Goal: Information Seeking & Learning: Check status

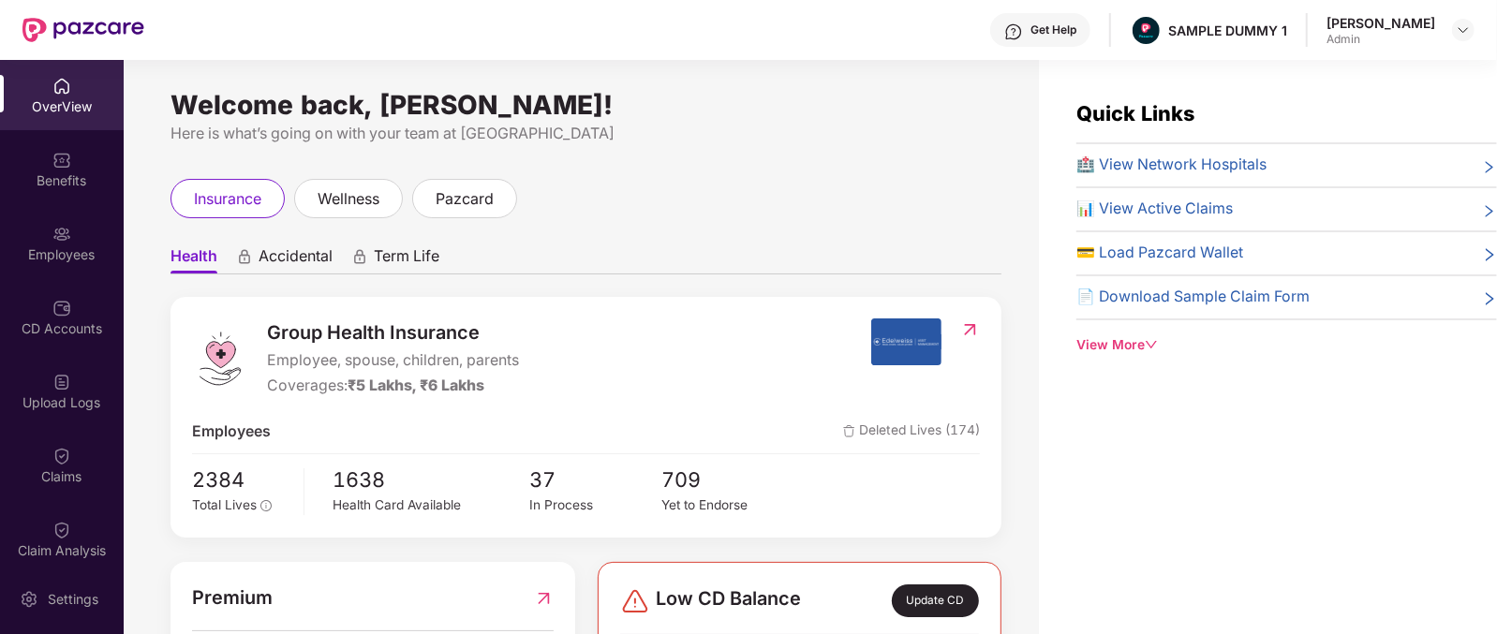
click at [304, 330] on span "Group Health Insurance" at bounding box center [393, 332] width 252 height 29
click at [278, 256] on span "Accidental" at bounding box center [296, 259] width 74 height 27
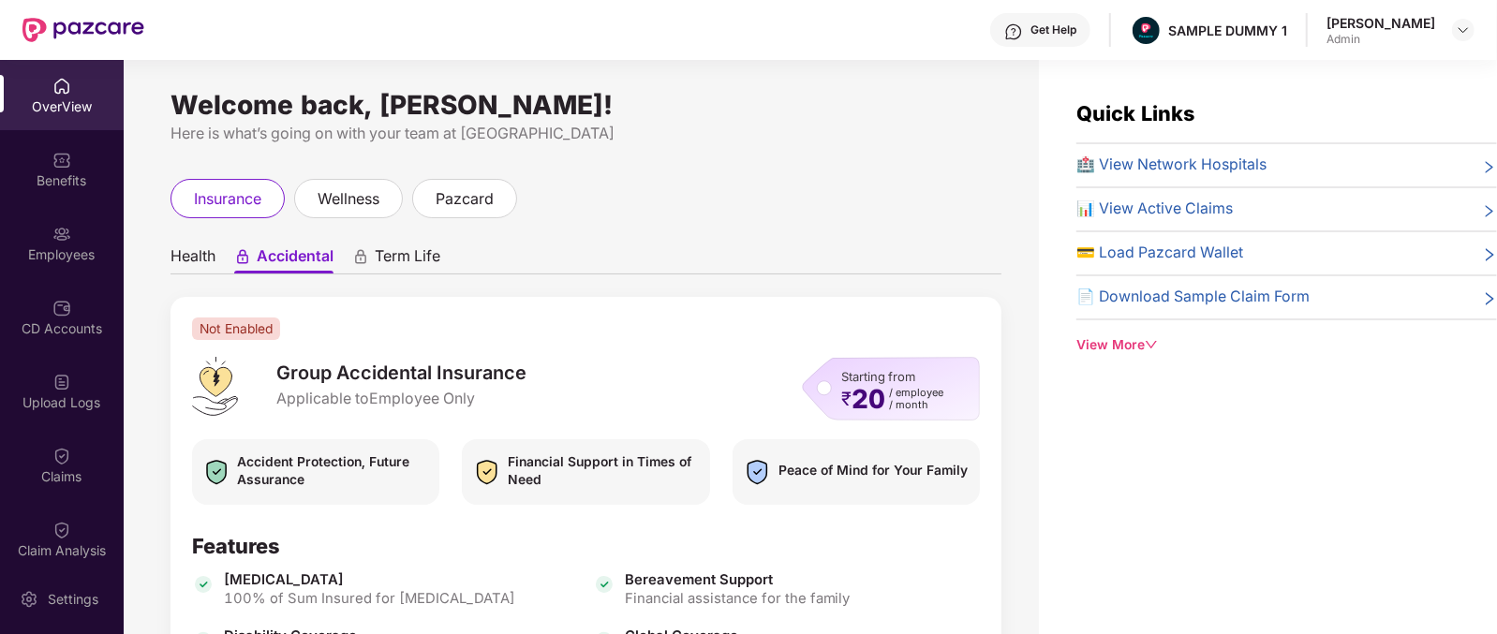
click at [383, 264] on span "Term Life" at bounding box center [408, 259] width 66 height 27
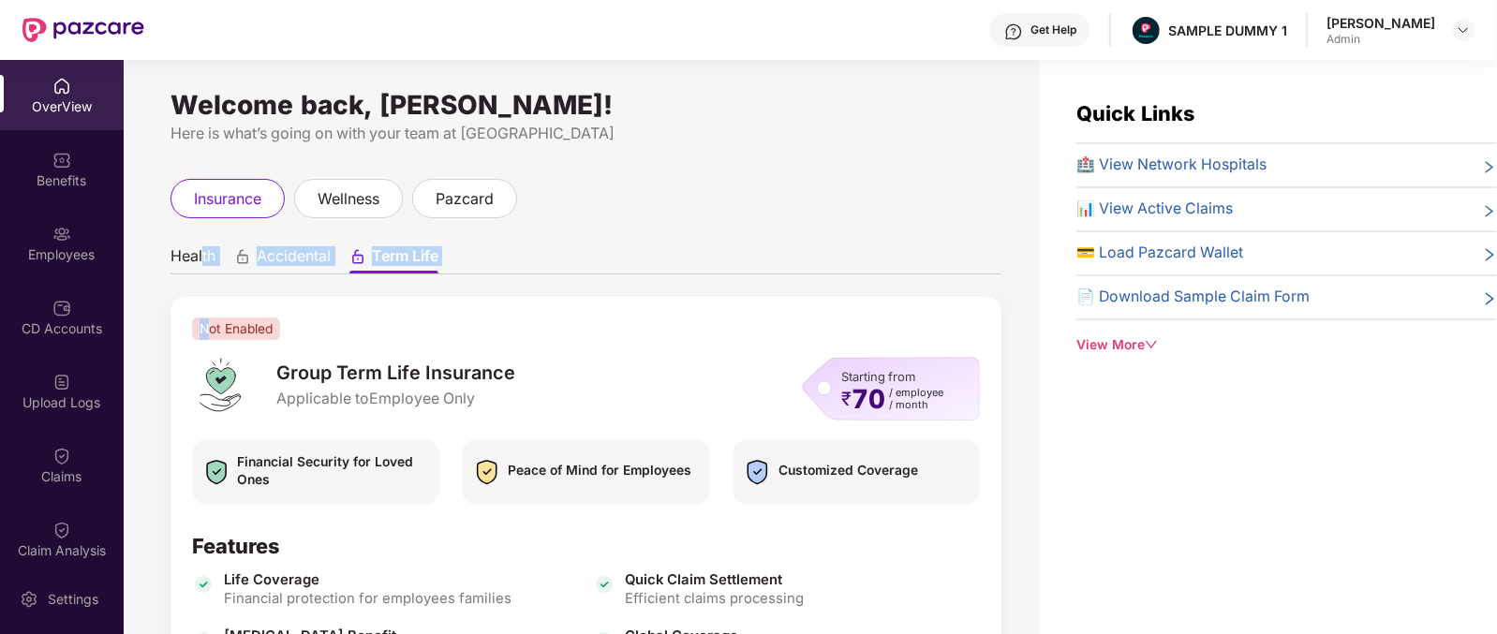
click at [200, 269] on div "Health Accidental Term Life Not Enabled Group Term Life Insurance Applicable to…" at bounding box center [585, 559] width 831 height 644
click at [200, 269] on span "Health" at bounding box center [192, 259] width 45 height 27
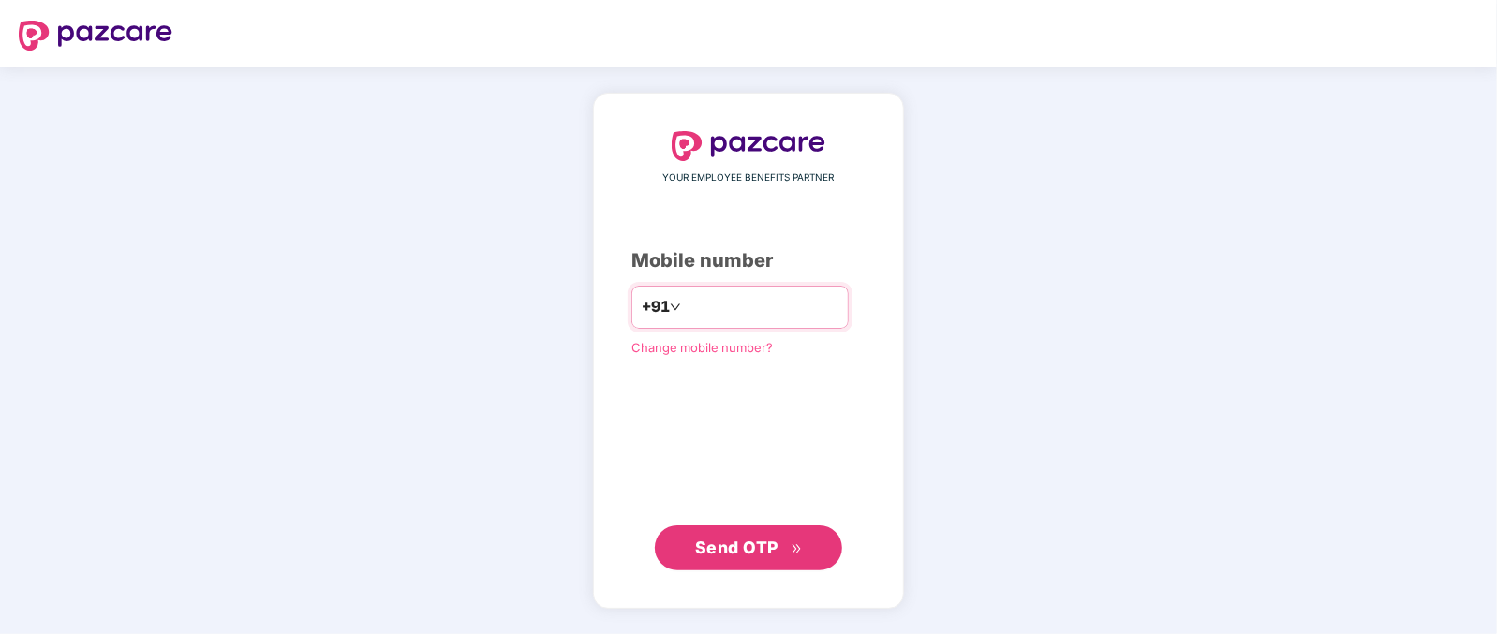
type input "**********"
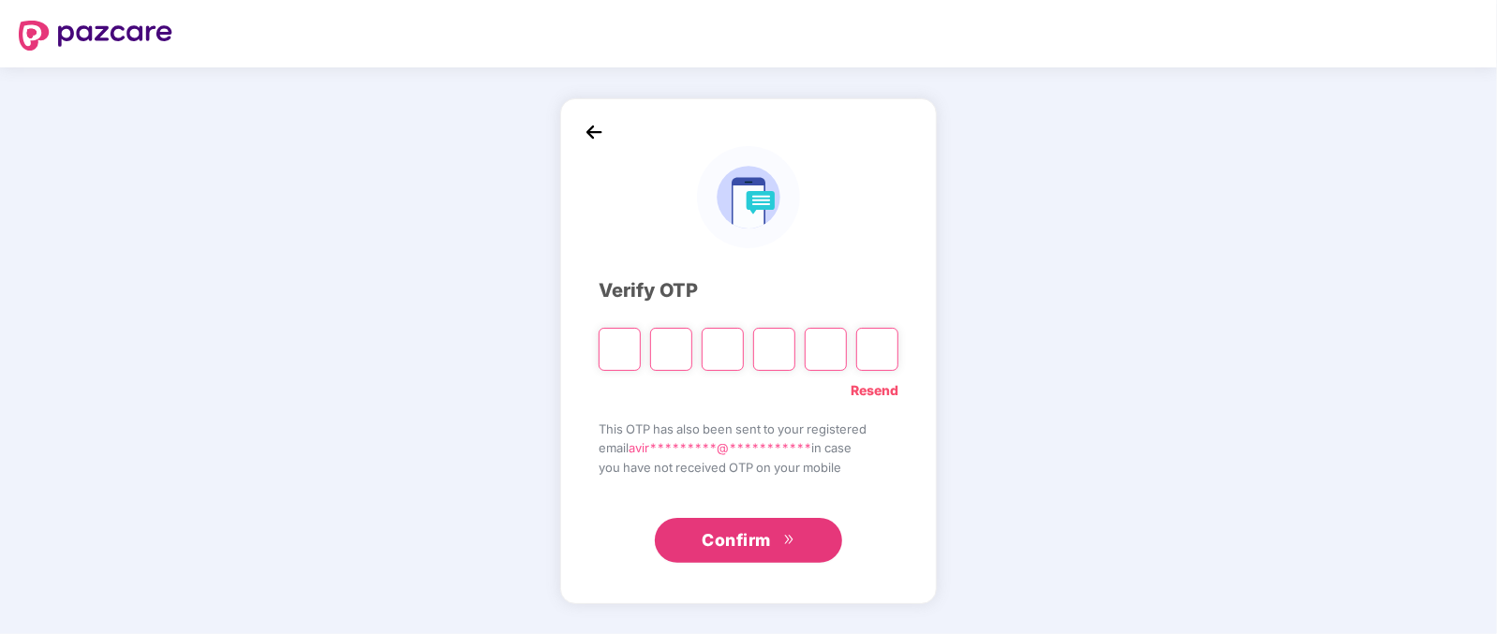
type input "*"
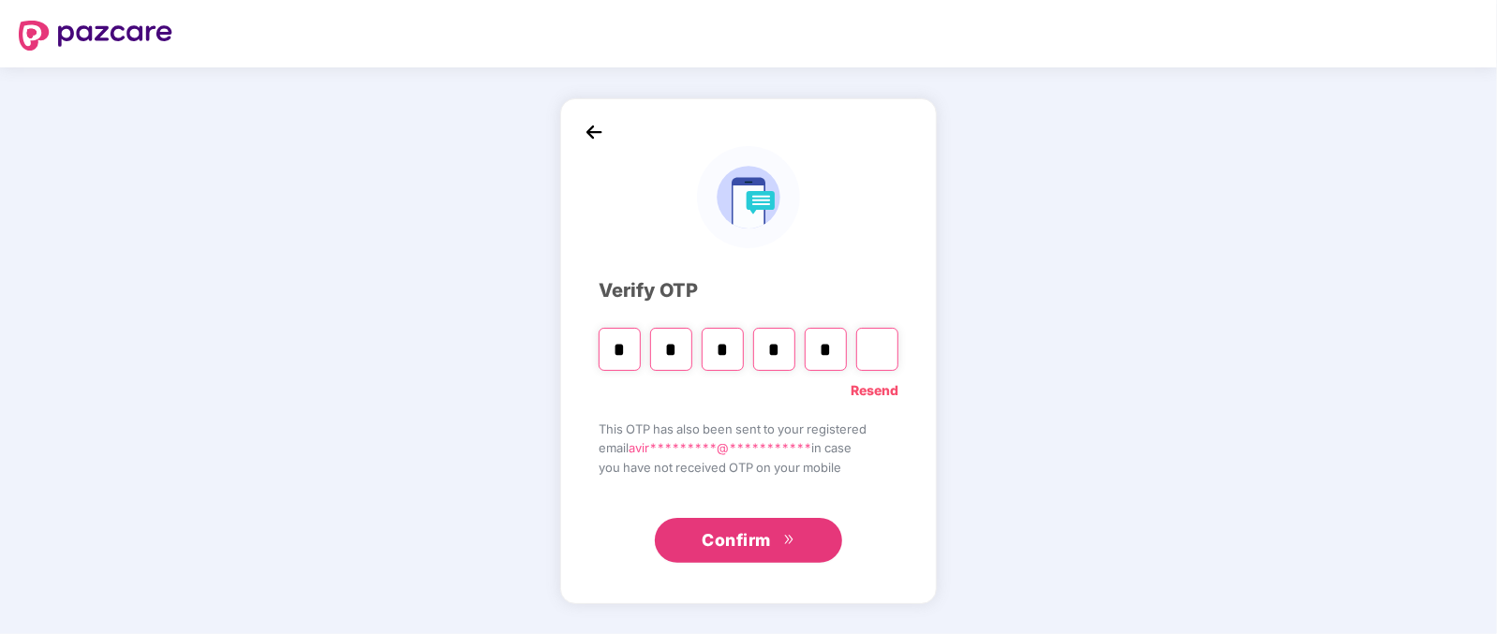
type input "*"
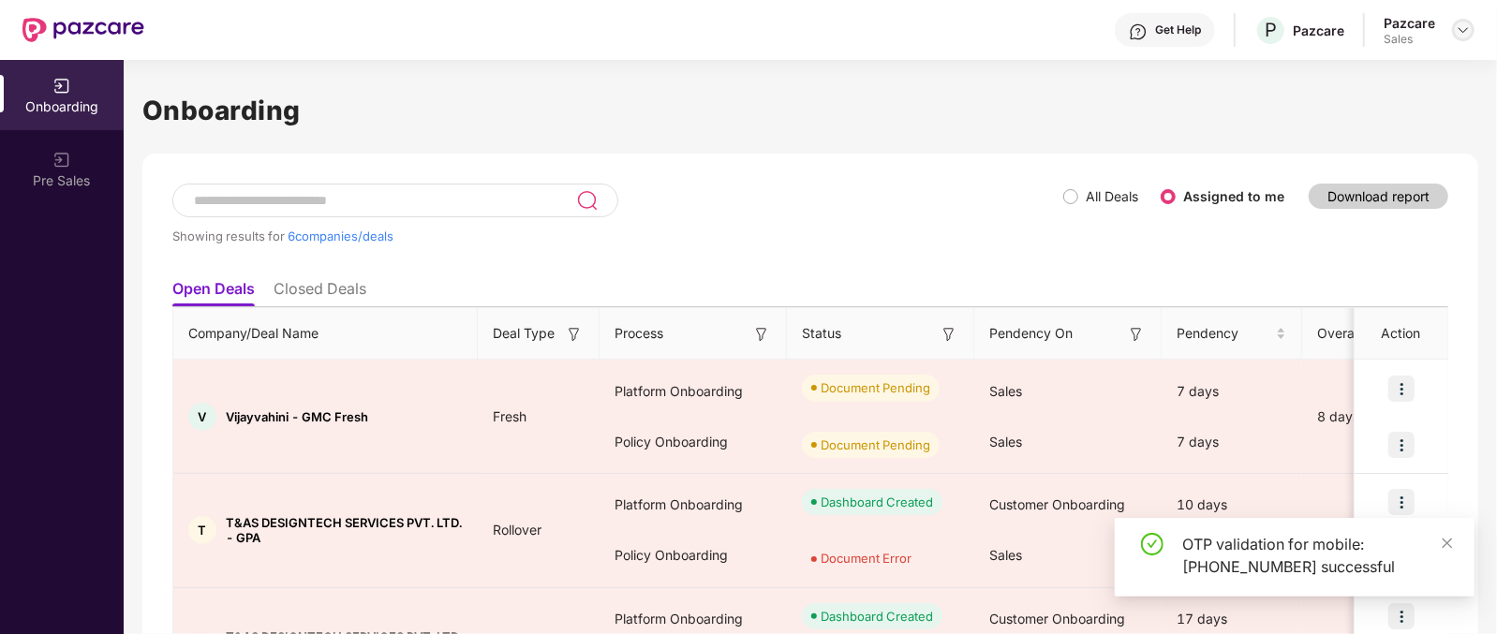
click at [1454, 27] on div at bounding box center [1463, 30] width 22 height 22
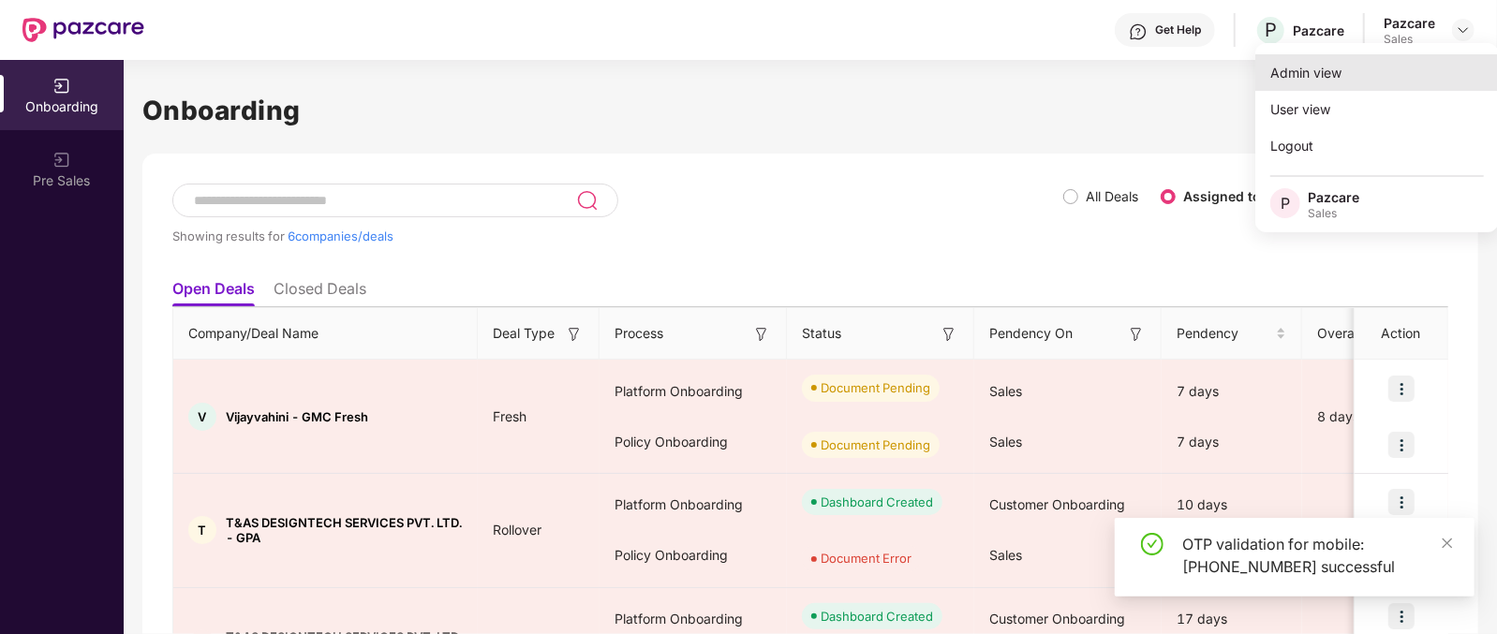
click at [1325, 66] on div "Admin view" at bounding box center [1377, 72] width 244 height 37
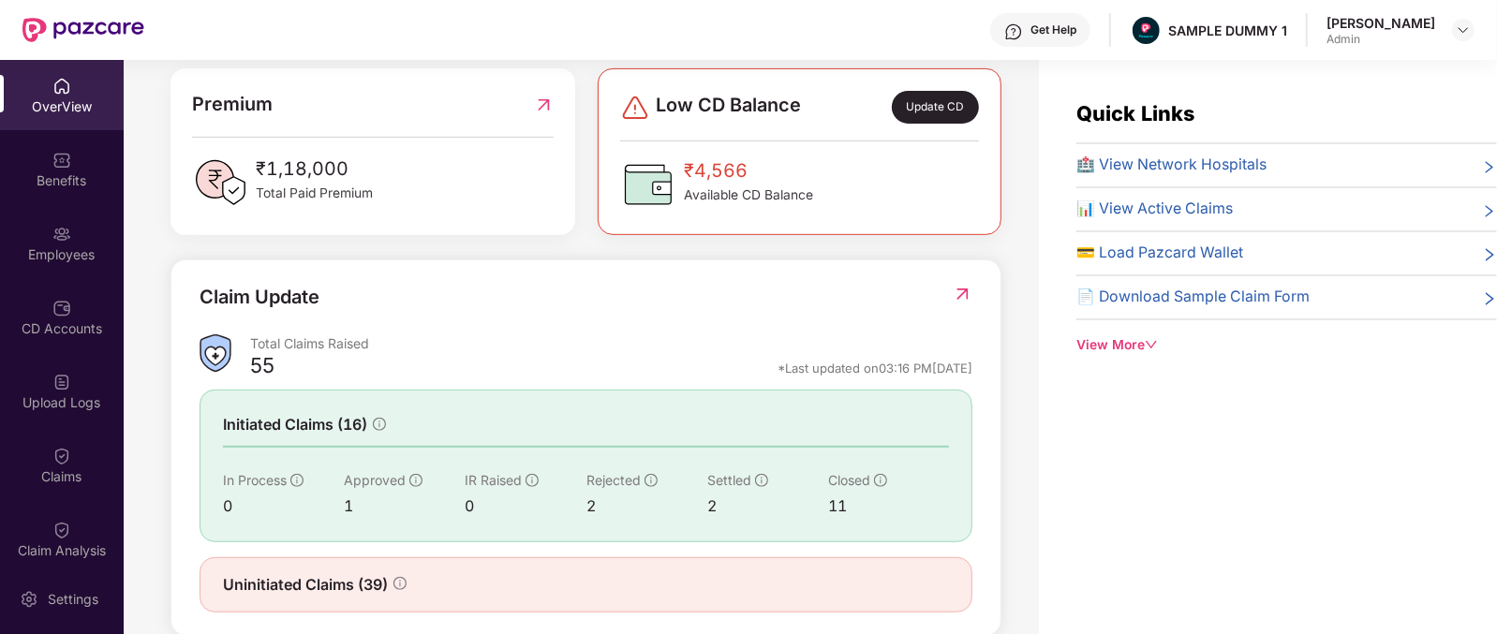
scroll to position [526, 0]
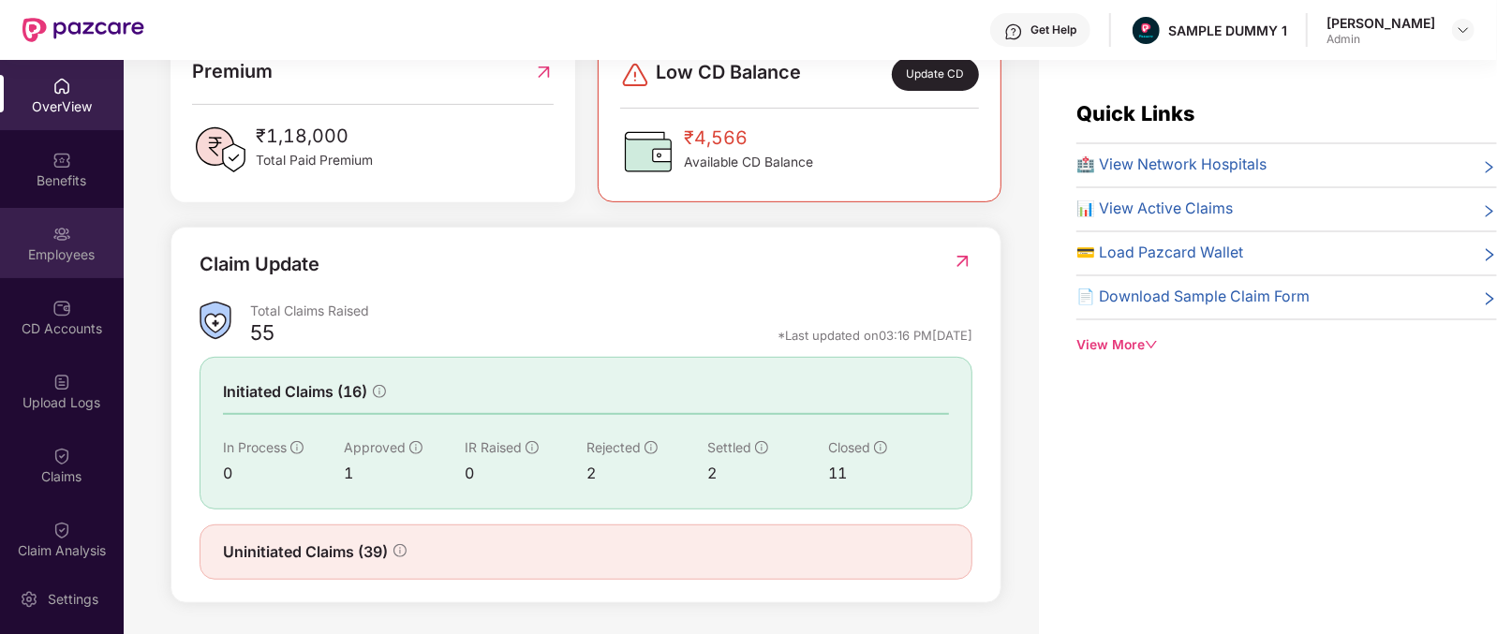
click at [61, 273] on div "Employees" at bounding box center [62, 243] width 124 height 70
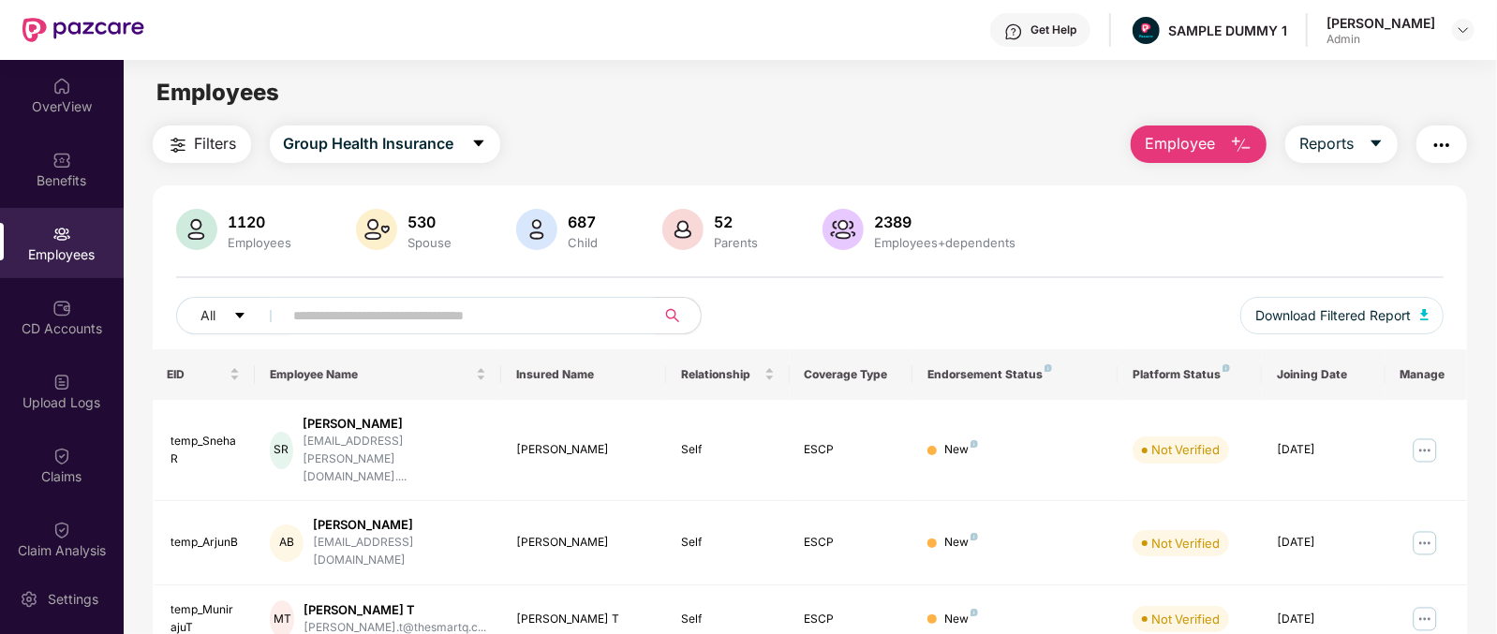
click at [1192, 138] on span "Employee" at bounding box center [1180, 143] width 70 height 23
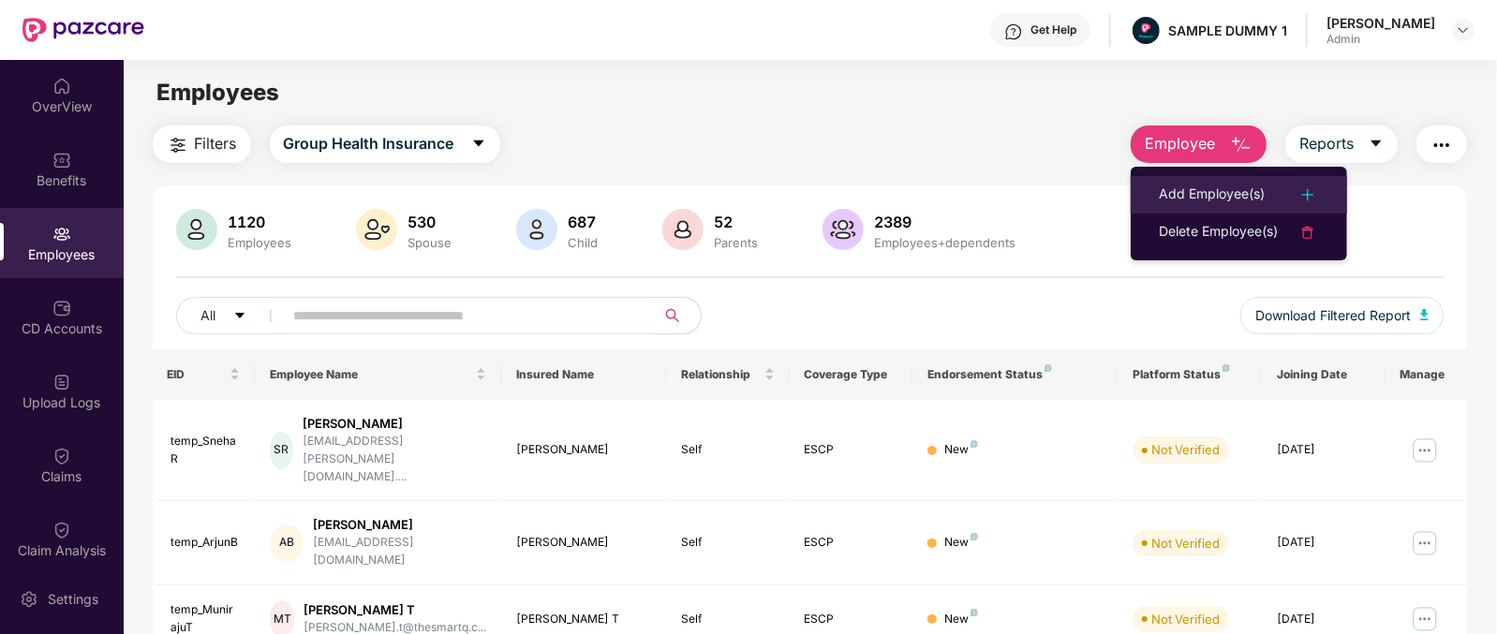
click at [1218, 191] on div "Add Employee(s)" at bounding box center [1212, 195] width 106 height 22
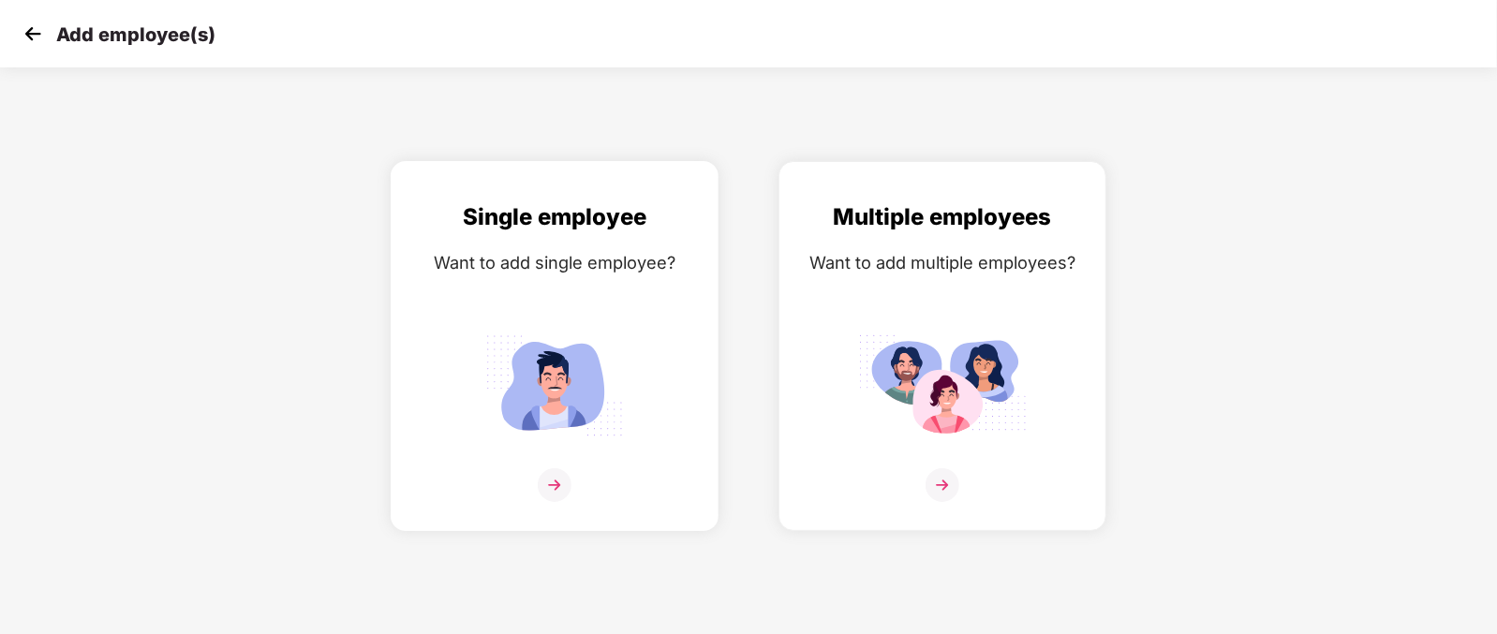
click at [549, 396] on img at bounding box center [554, 385] width 169 height 117
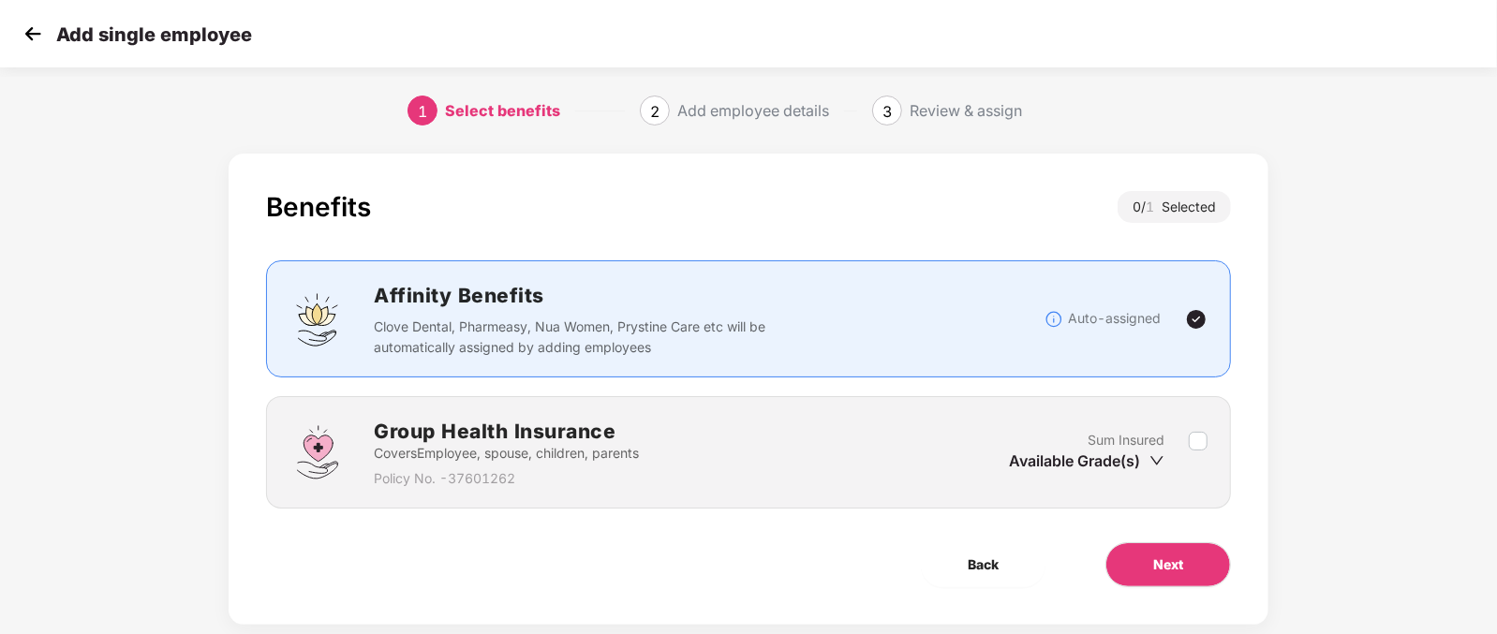
scroll to position [37, 0]
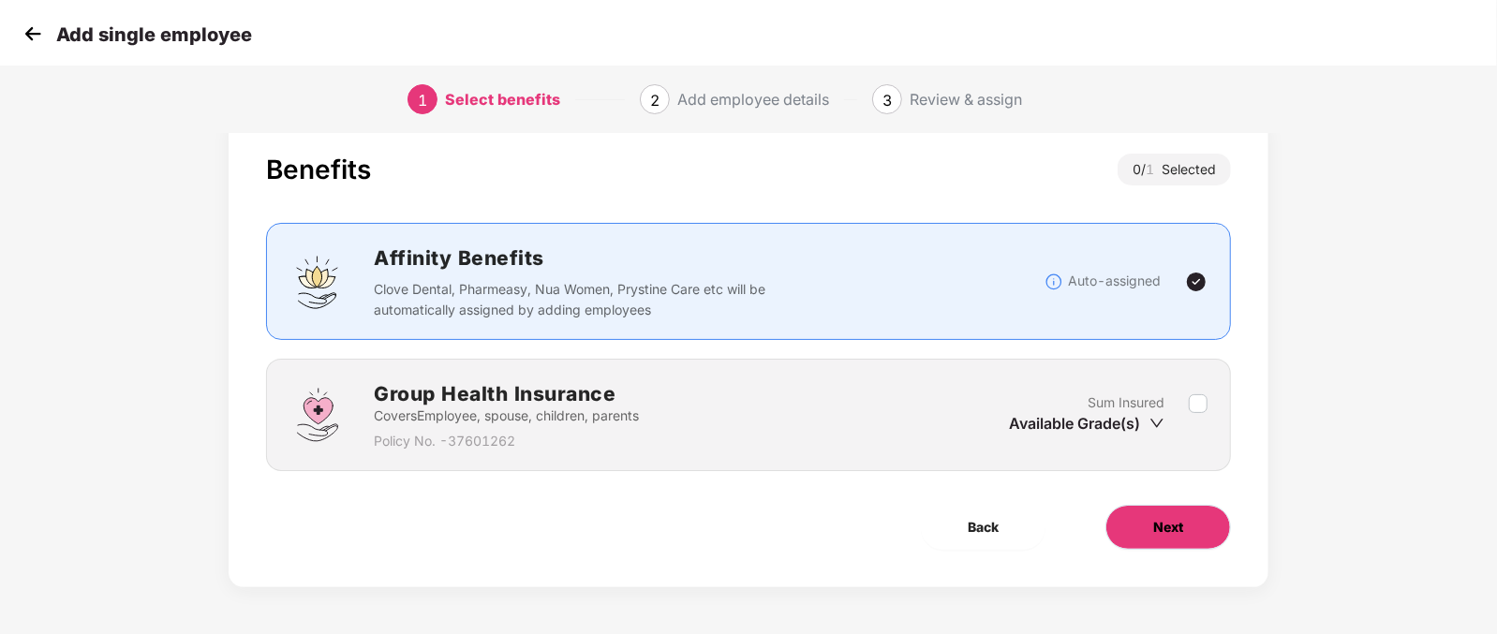
click at [1180, 541] on button "Next" at bounding box center [1168, 527] width 126 height 45
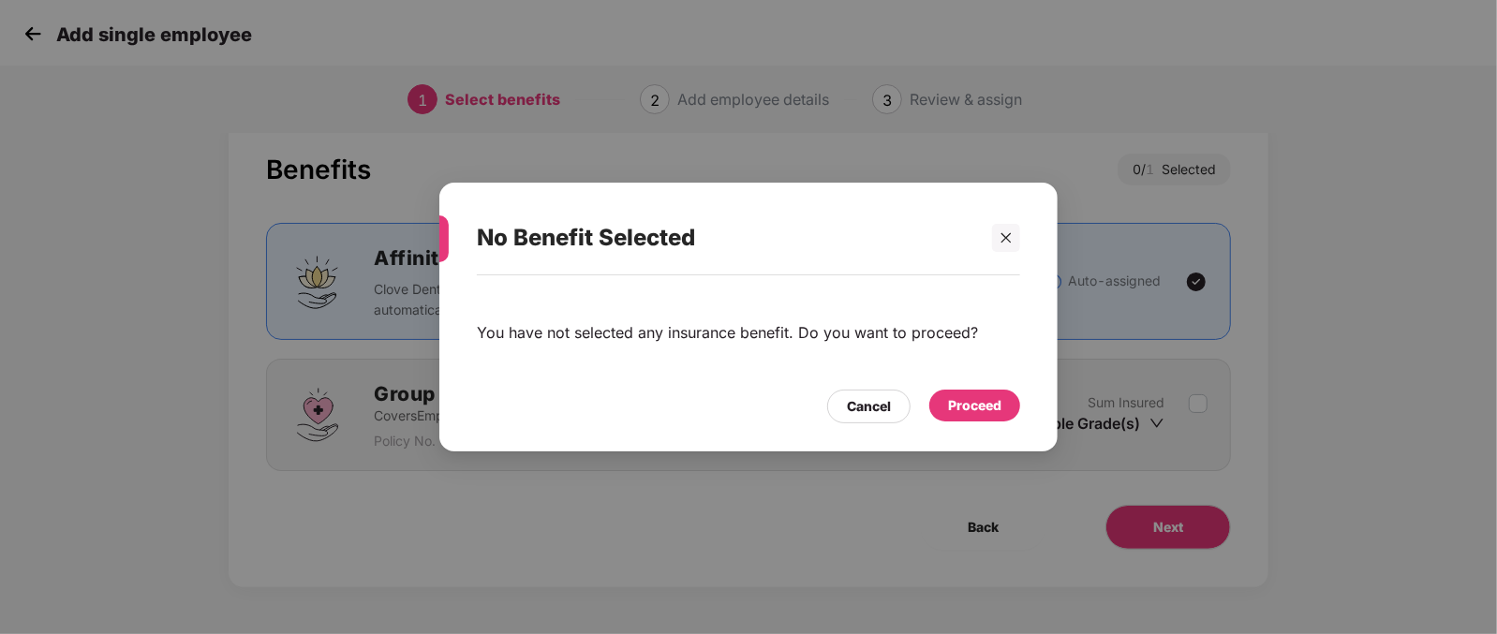
click at [965, 396] on div "Proceed" at bounding box center [974, 405] width 53 height 21
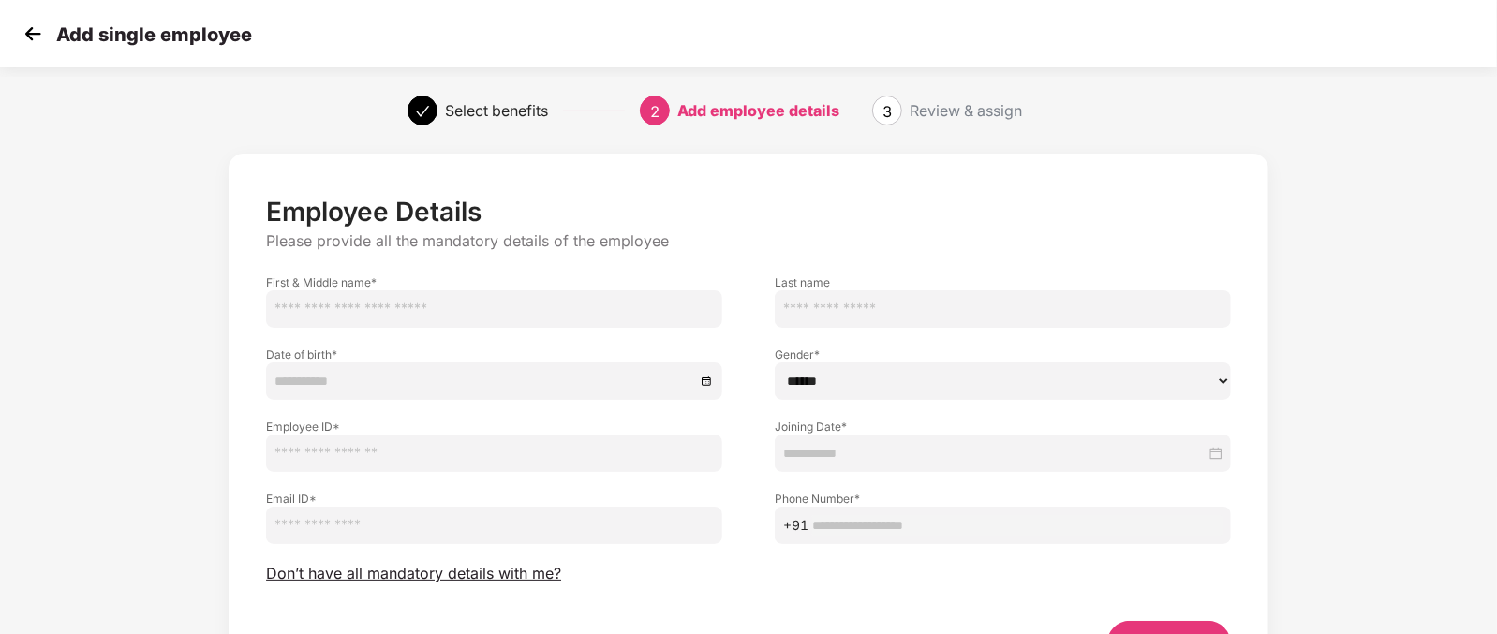
scroll to position [116, 0]
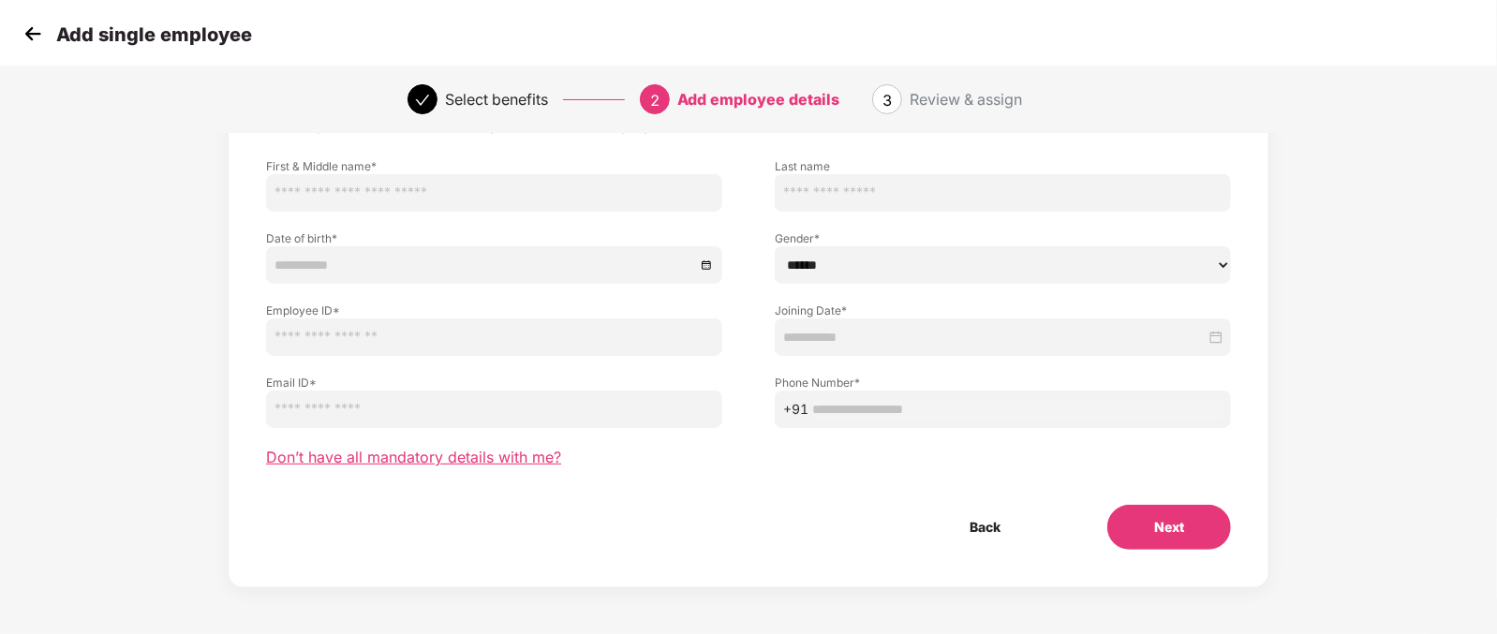
click at [467, 464] on span "Don’t have all mandatory details with me?" at bounding box center [413, 458] width 295 height 20
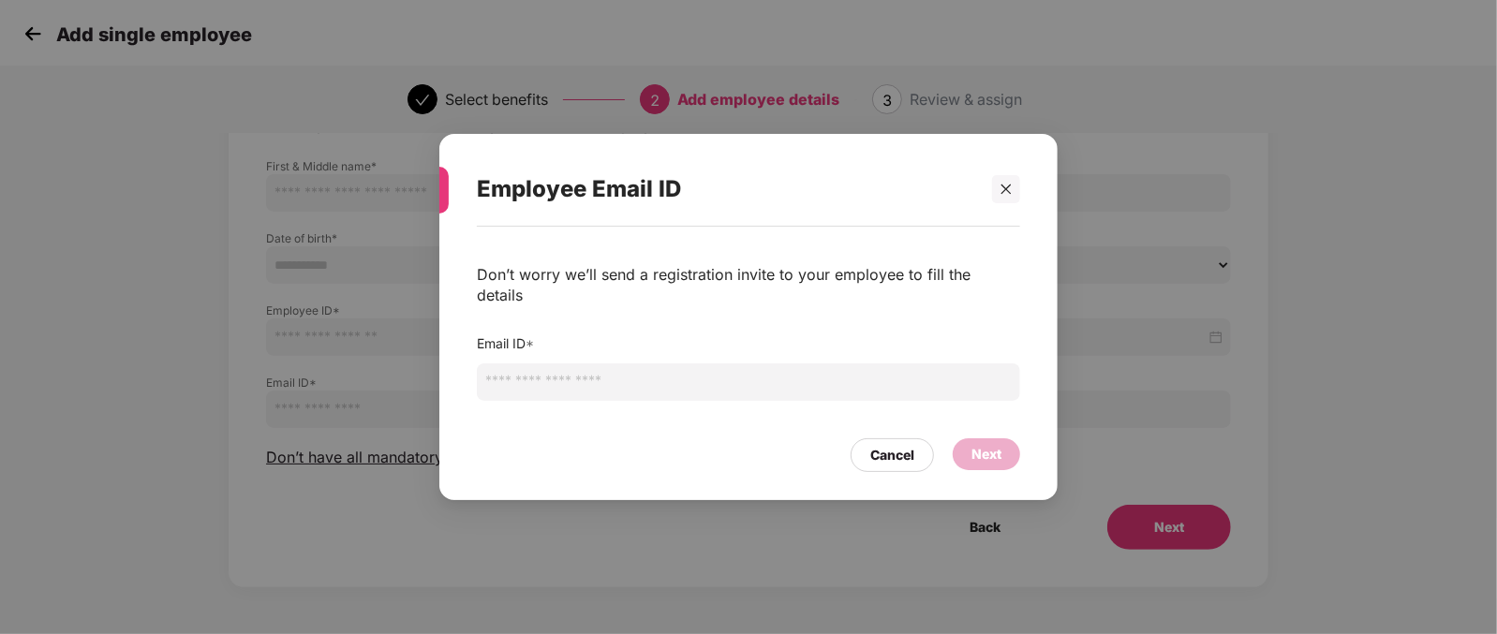
click at [590, 378] on input "email" at bounding box center [748, 381] width 543 height 37
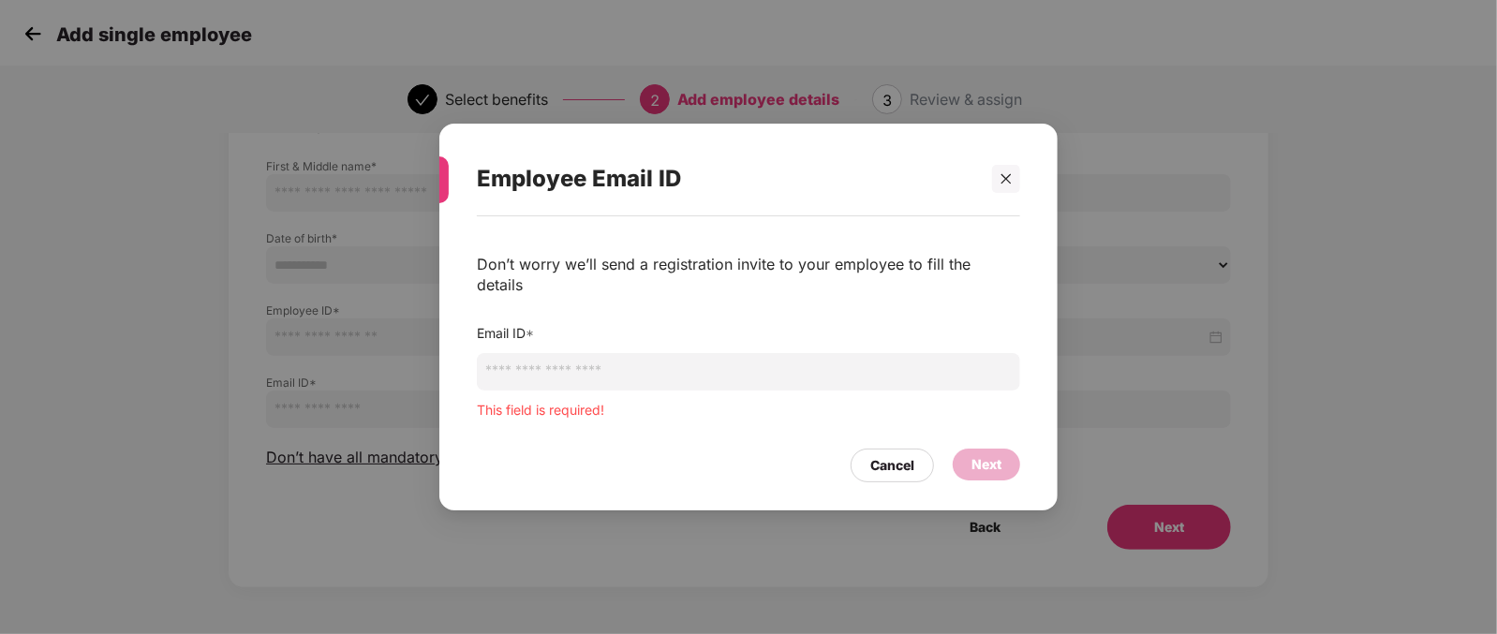
click at [1196, 106] on div "Employee Email ID Don’t worry we’ll send a registration invite to your employee…" at bounding box center [748, 317] width 1497 height 634
click at [652, 357] on input "email" at bounding box center [748, 371] width 543 height 37
click at [1003, 185] on icon "close" at bounding box center [1006, 178] width 13 height 13
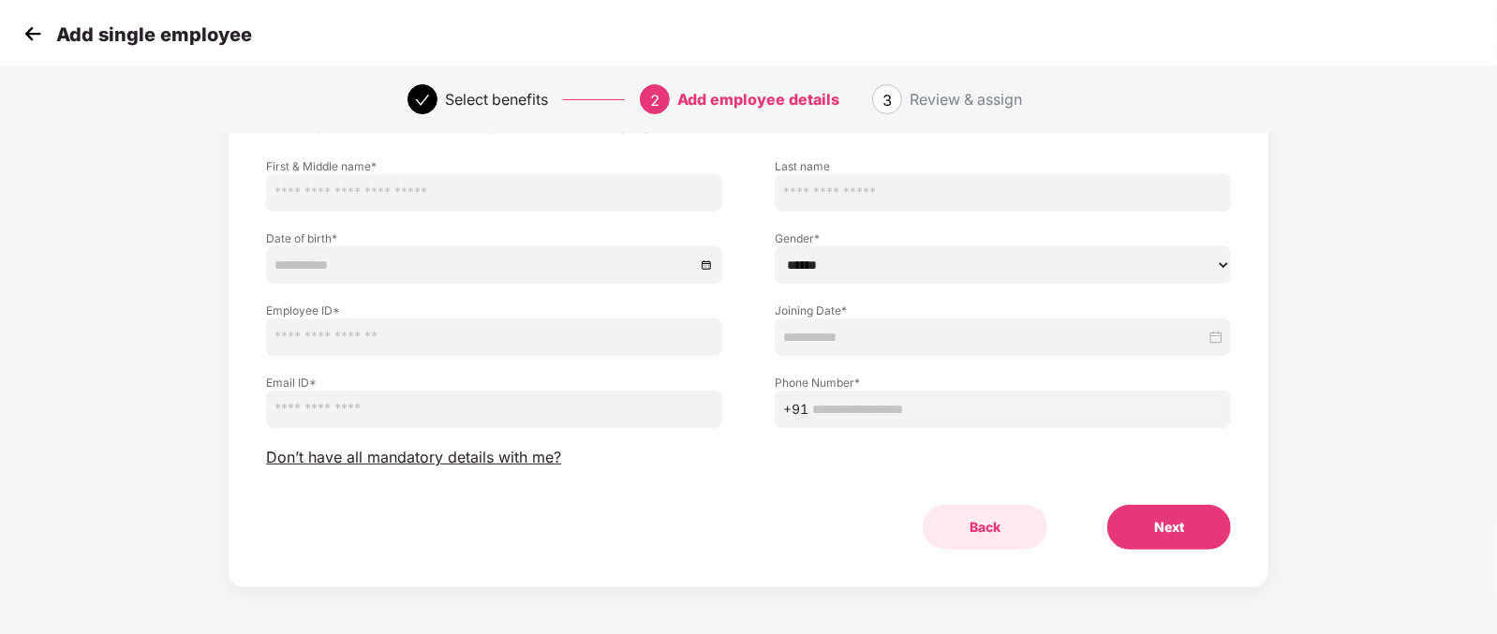
click at [986, 523] on button "Back" at bounding box center [985, 527] width 125 height 45
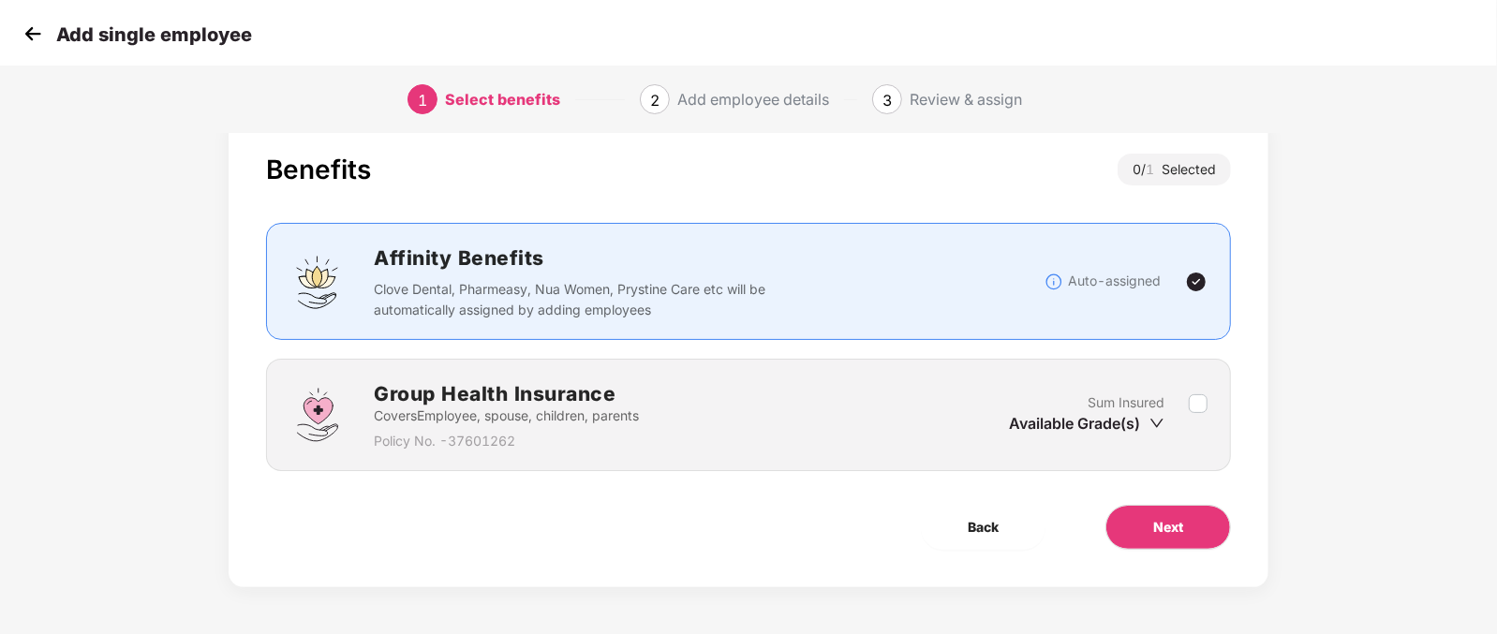
scroll to position [37, 0]
click at [993, 523] on span "Back" at bounding box center [983, 527] width 31 height 21
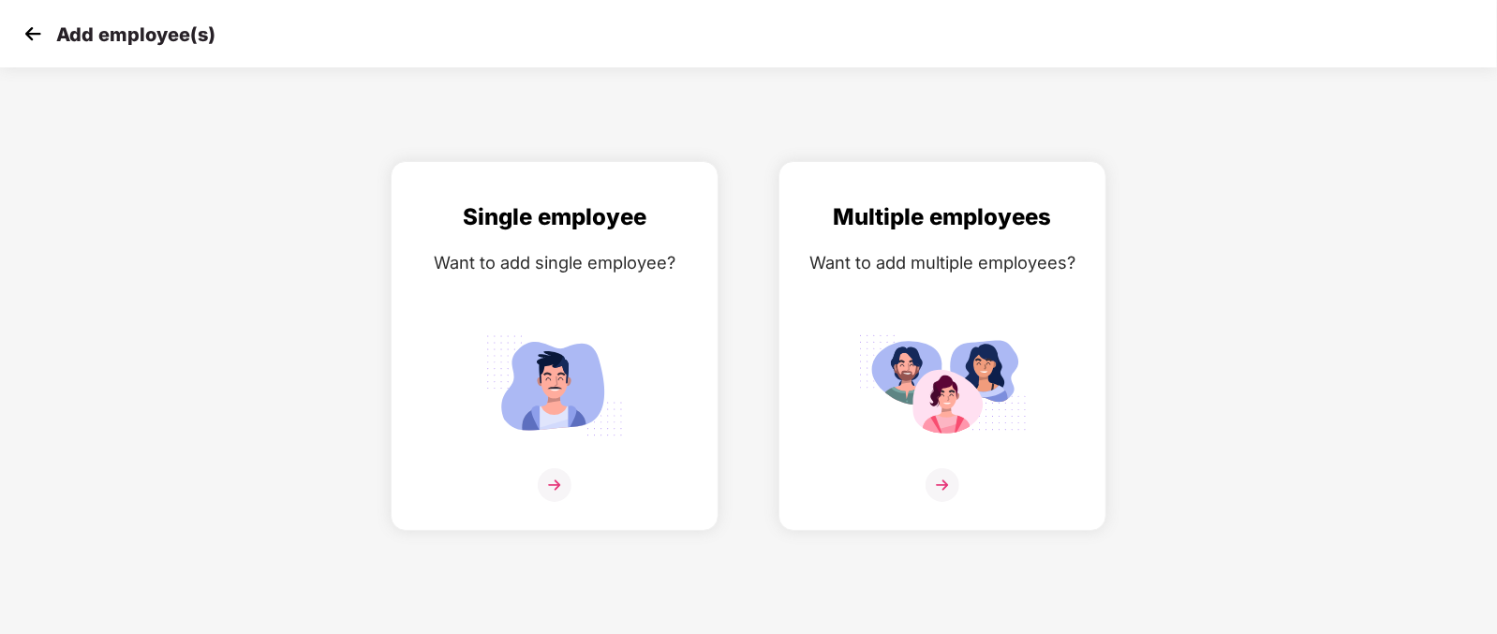
click at [24, 22] on img at bounding box center [33, 34] width 28 height 28
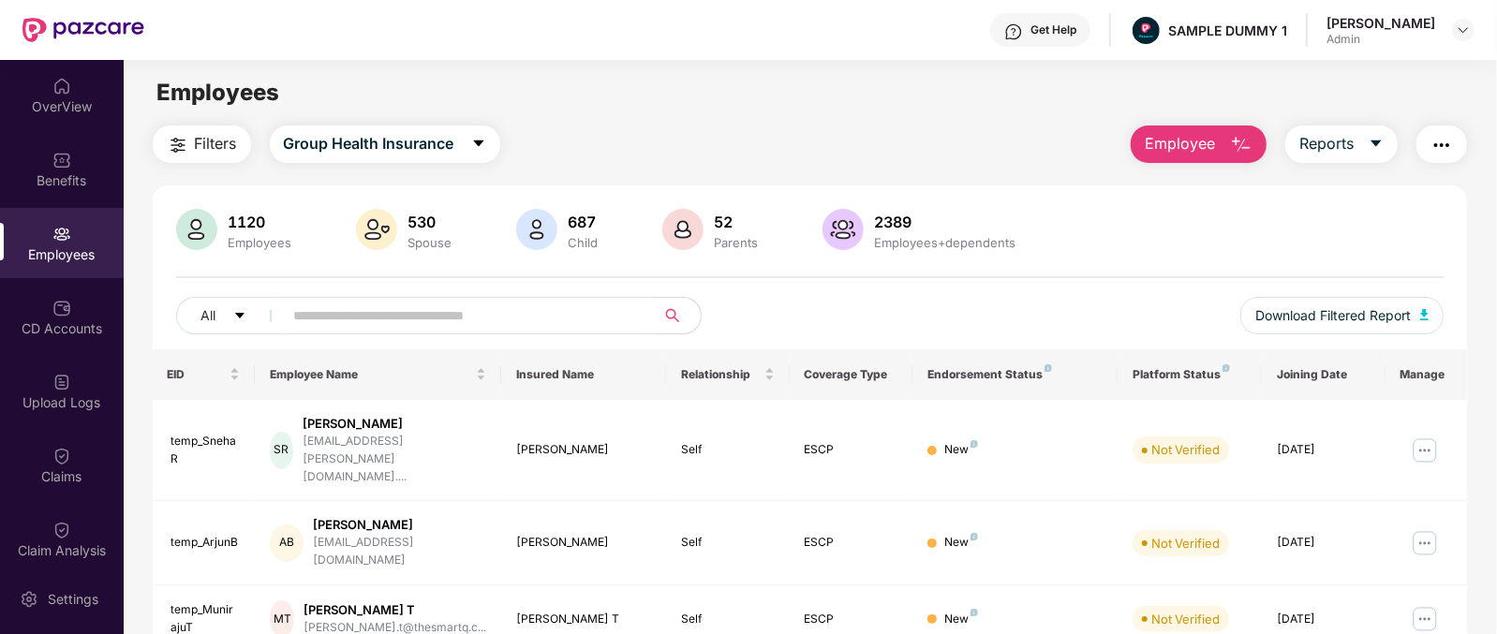
click at [1206, 145] on span "Employee" at bounding box center [1180, 143] width 70 height 23
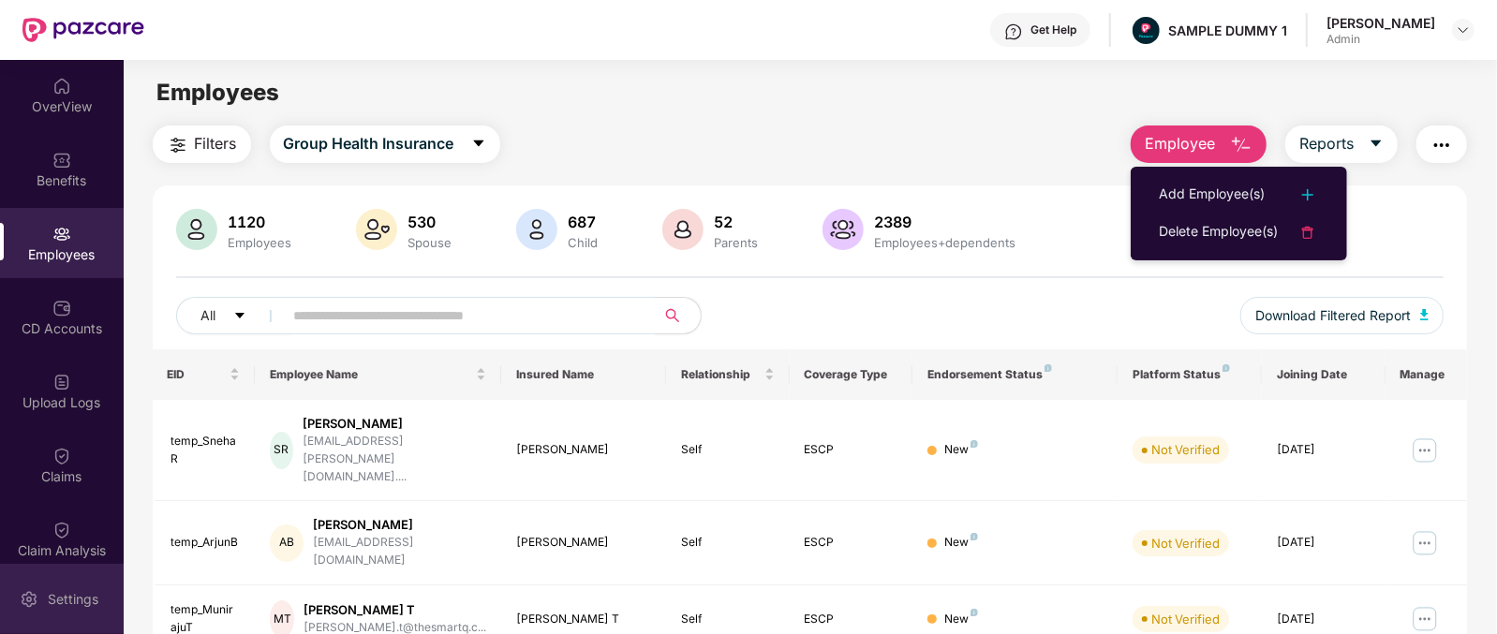
click at [52, 597] on div "Settings" at bounding box center [73, 599] width 62 height 19
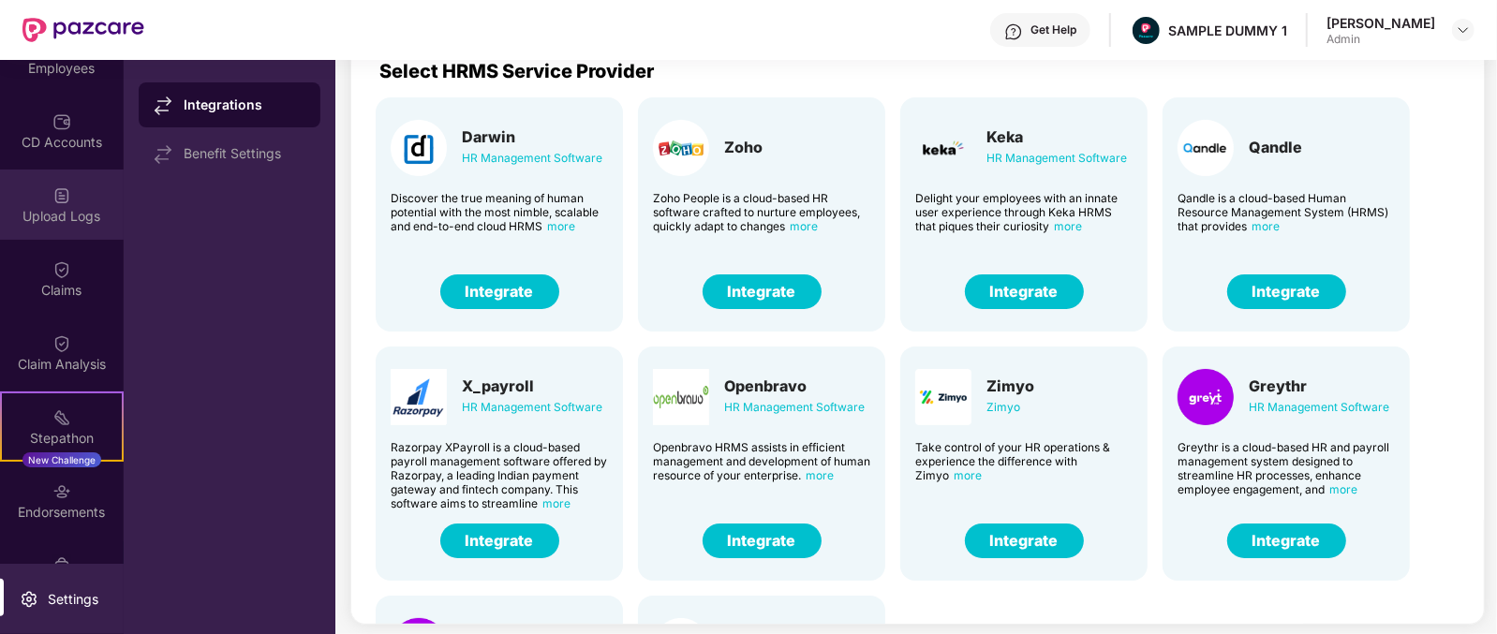
scroll to position [191, 0]
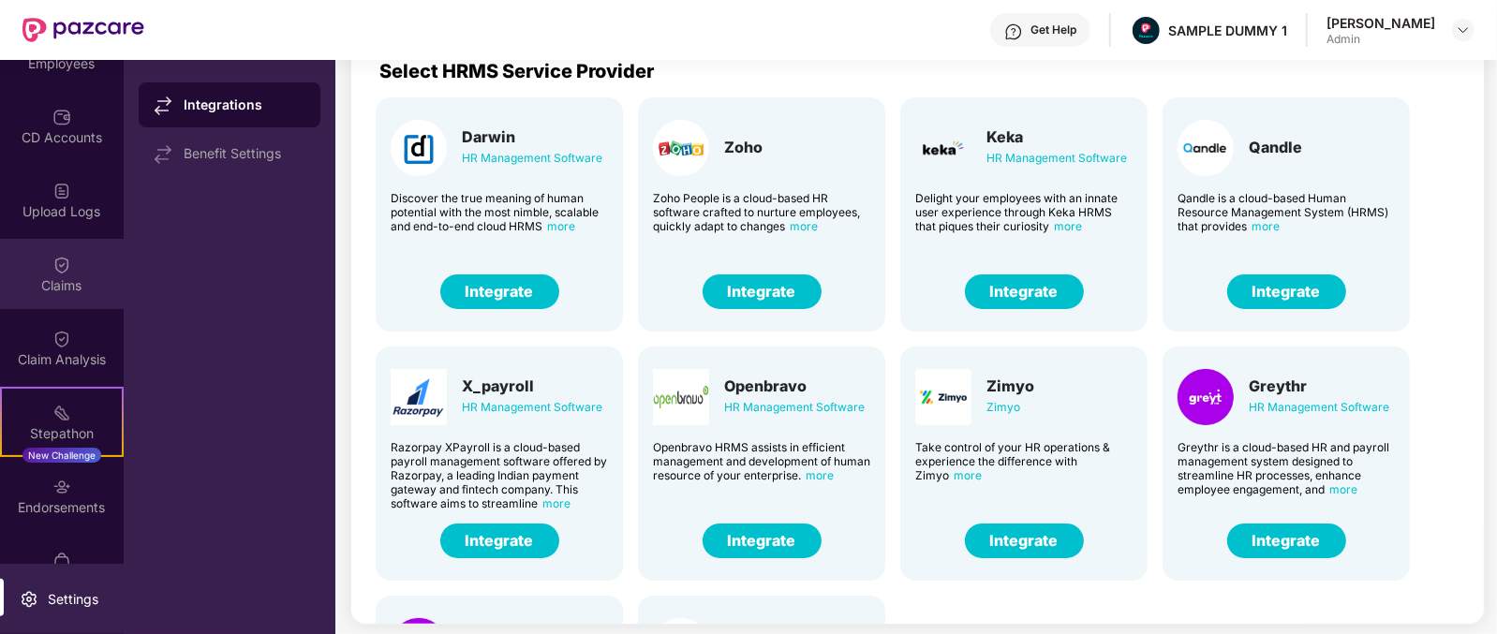
click at [52, 267] on img at bounding box center [61, 265] width 19 height 19
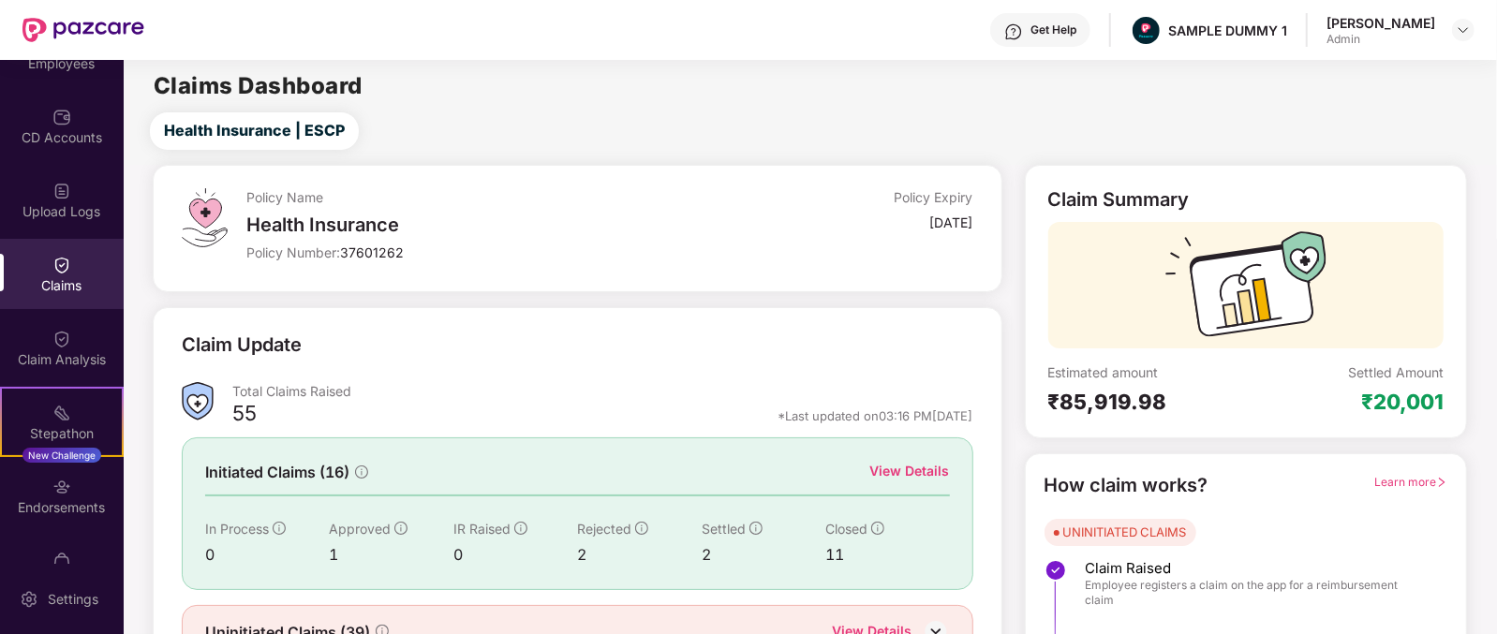
scroll to position [98, 0]
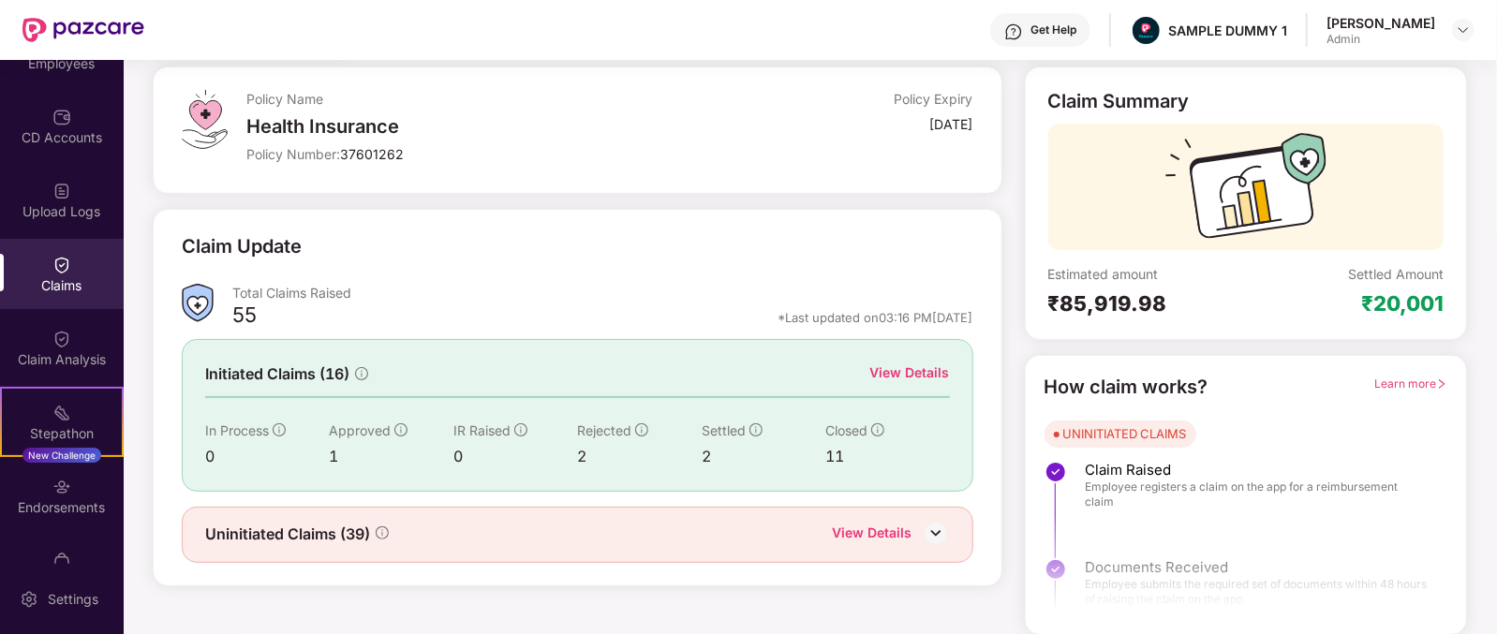
click at [905, 363] on div "View Details" at bounding box center [910, 373] width 80 height 21
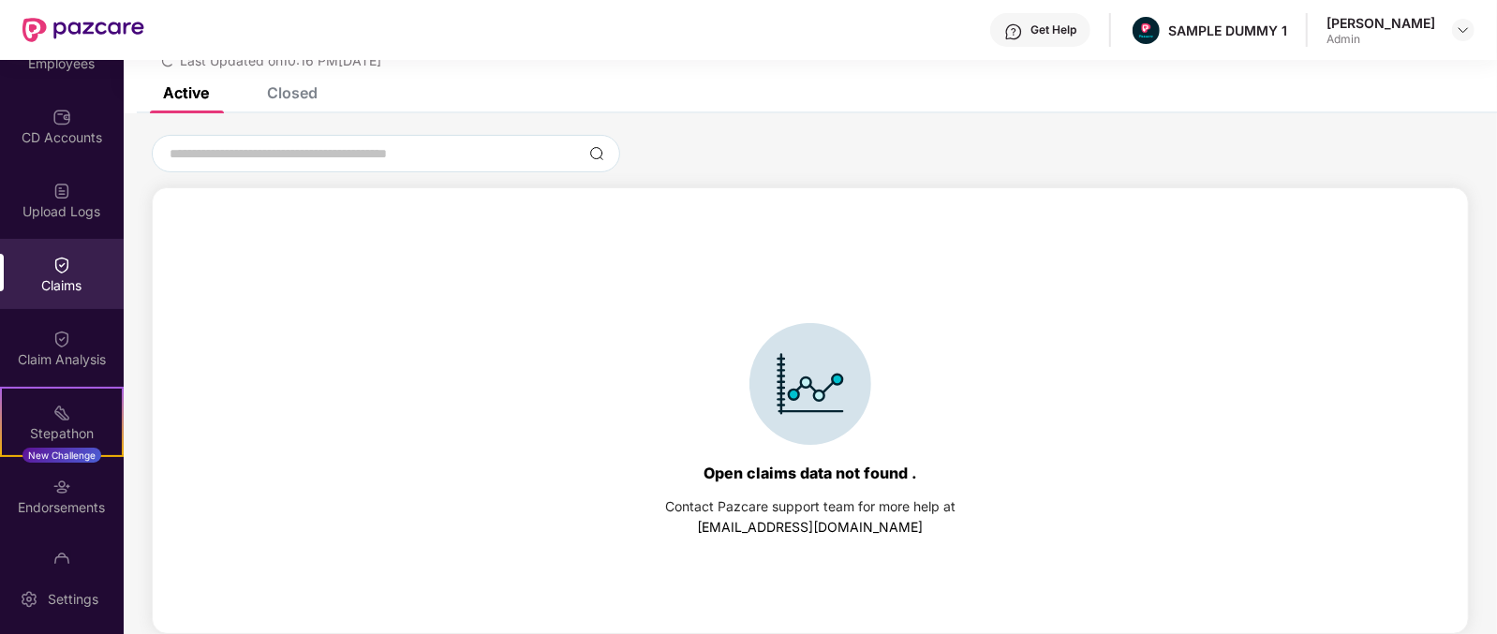
scroll to position [80, 0]
click at [309, 81] on div "List of Initiated Claims Last Updated on 03:16 PM, 25 Sep 2025" at bounding box center [810, 34] width 1373 height 108
click at [303, 92] on div "Closed" at bounding box center [292, 93] width 51 height 19
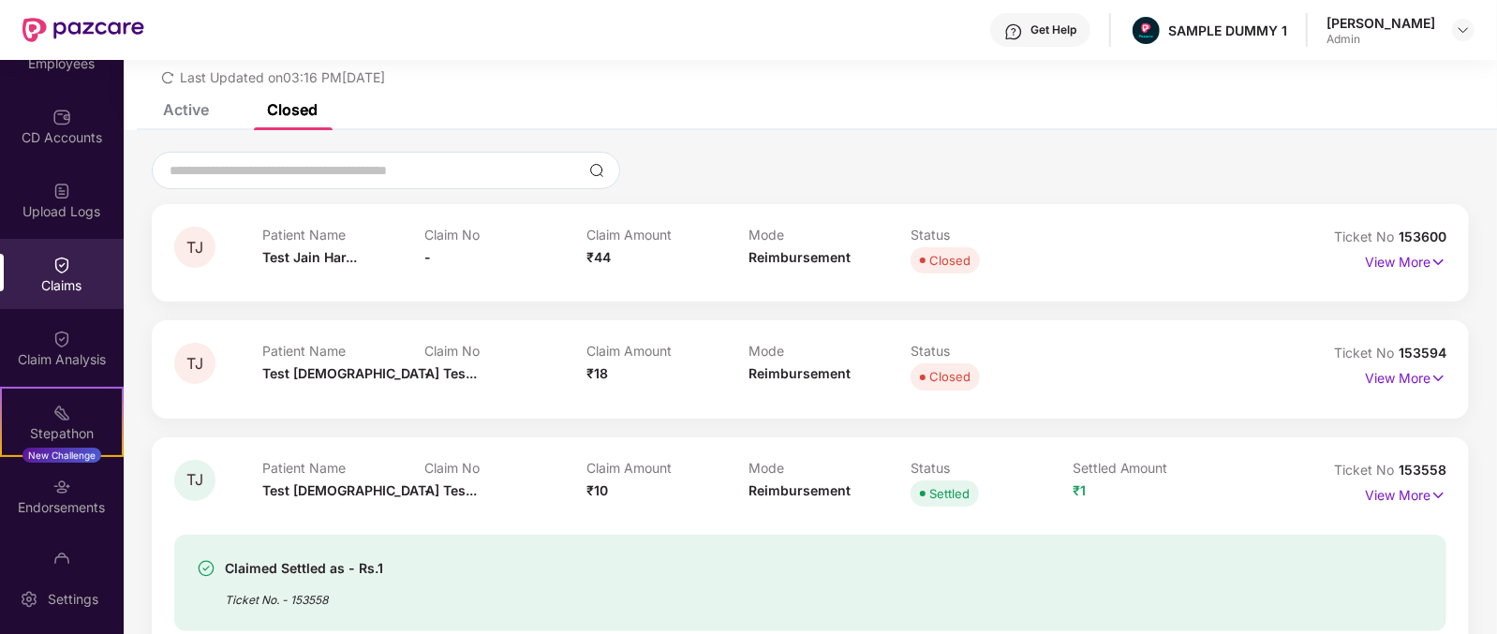
scroll to position [0, 0]
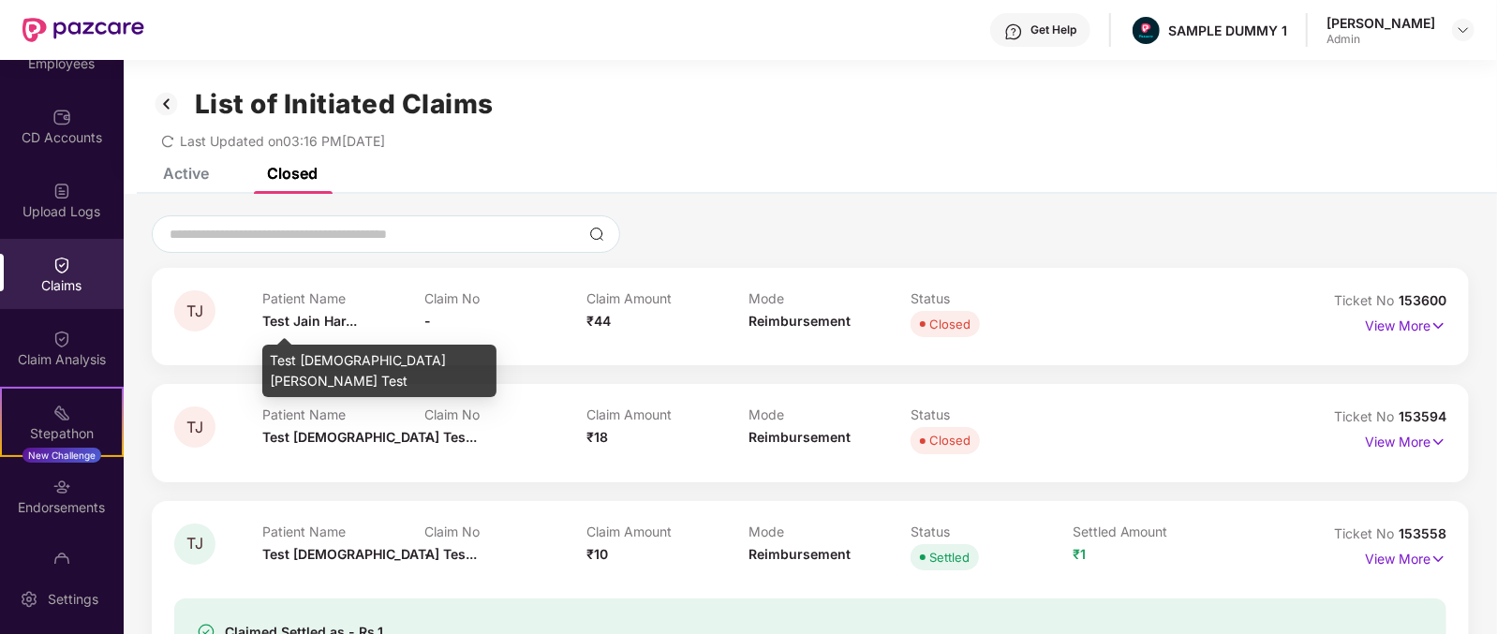
click at [263, 321] on span "Test Jain Har..." at bounding box center [309, 321] width 95 height 16
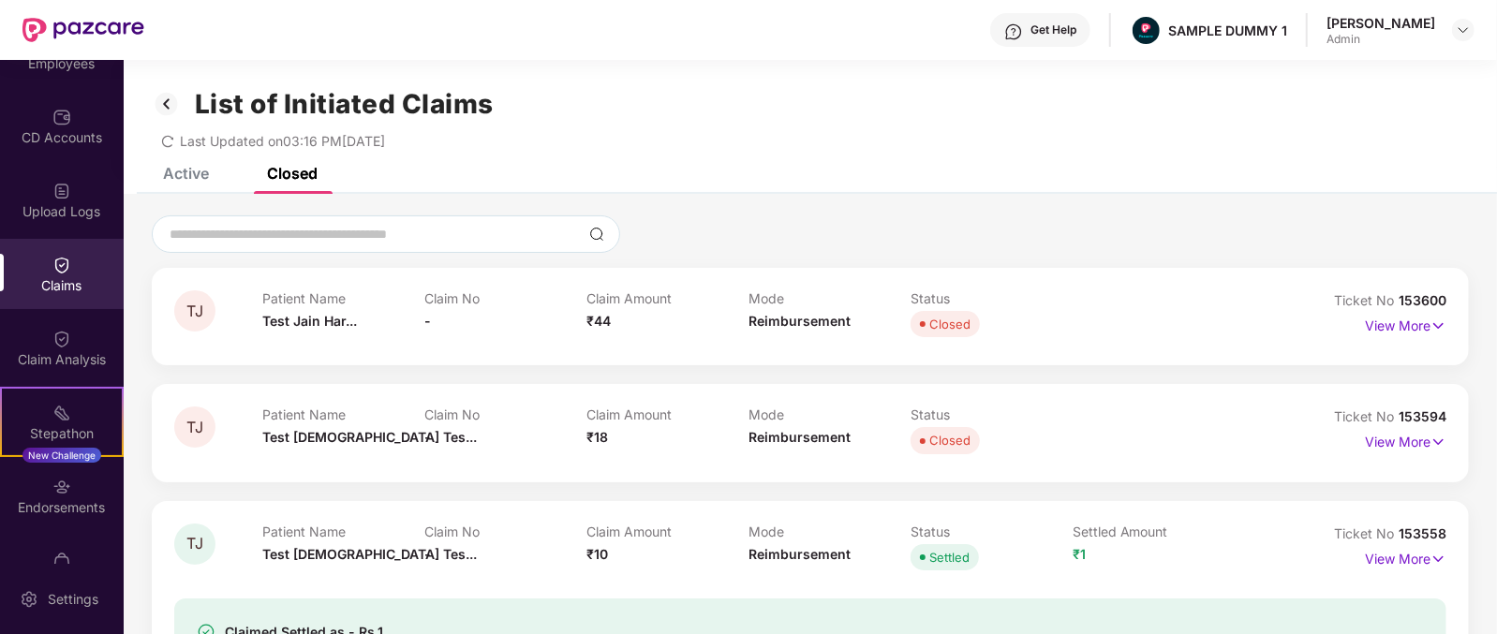
click at [584, 316] on div "Claim No -" at bounding box center [505, 316] width 162 height 52
click at [809, 310] on div "Mode Reimbursement" at bounding box center [829, 316] width 162 height 52
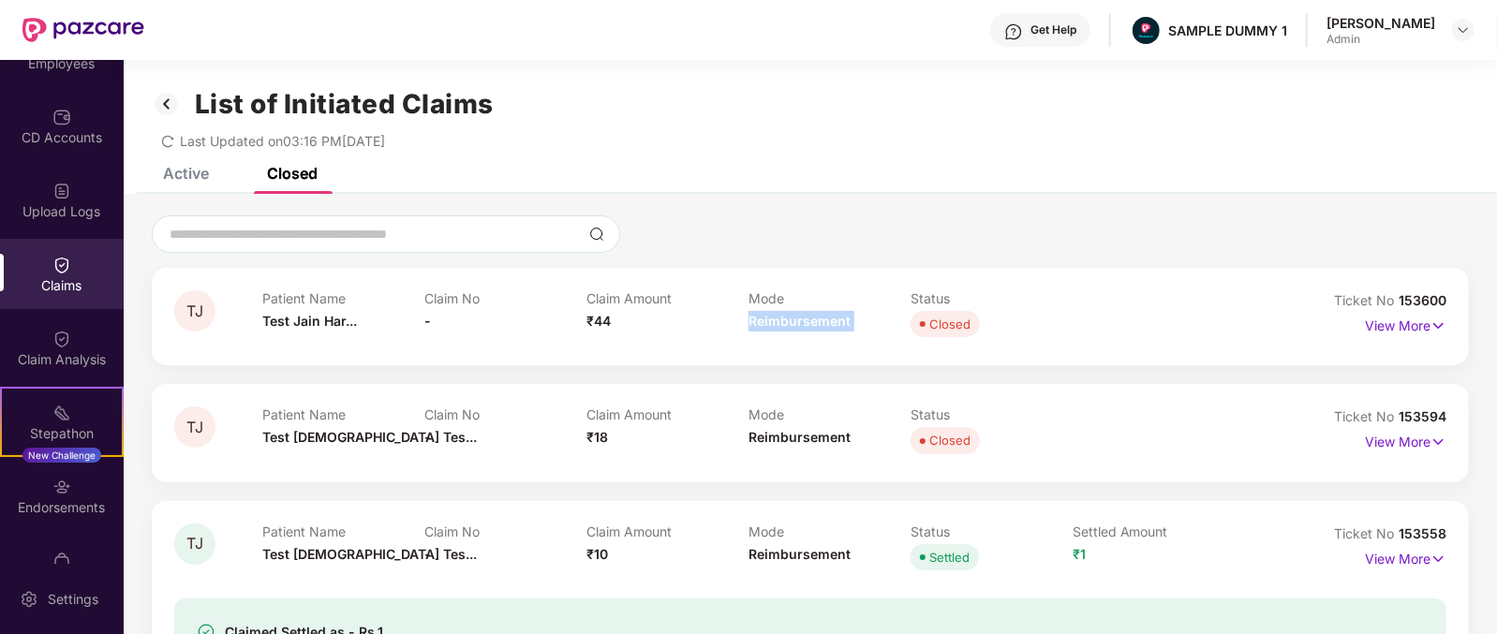
click at [809, 310] on div "Mode Reimbursement" at bounding box center [829, 316] width 162 height 52
click at [1370, 323] on p "View More" at bounding box center [1405, 323] width 81 height 25
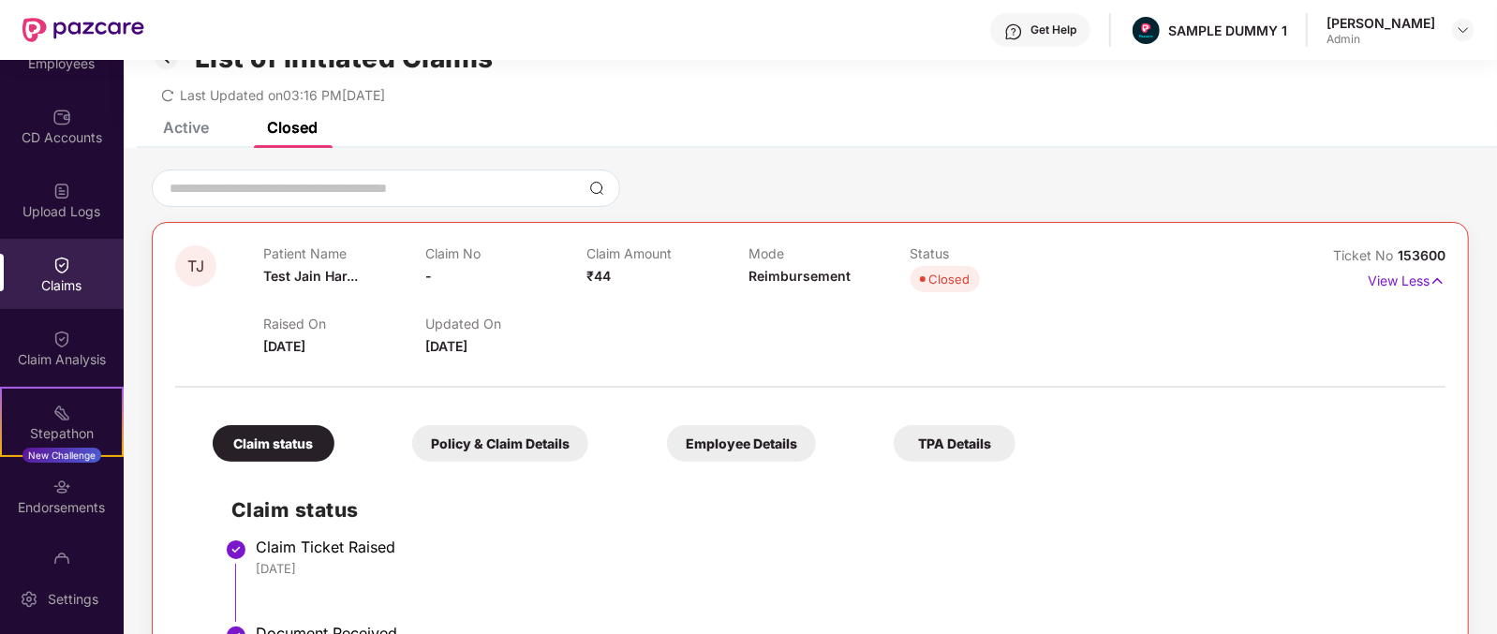
scroll to position [39, 0]
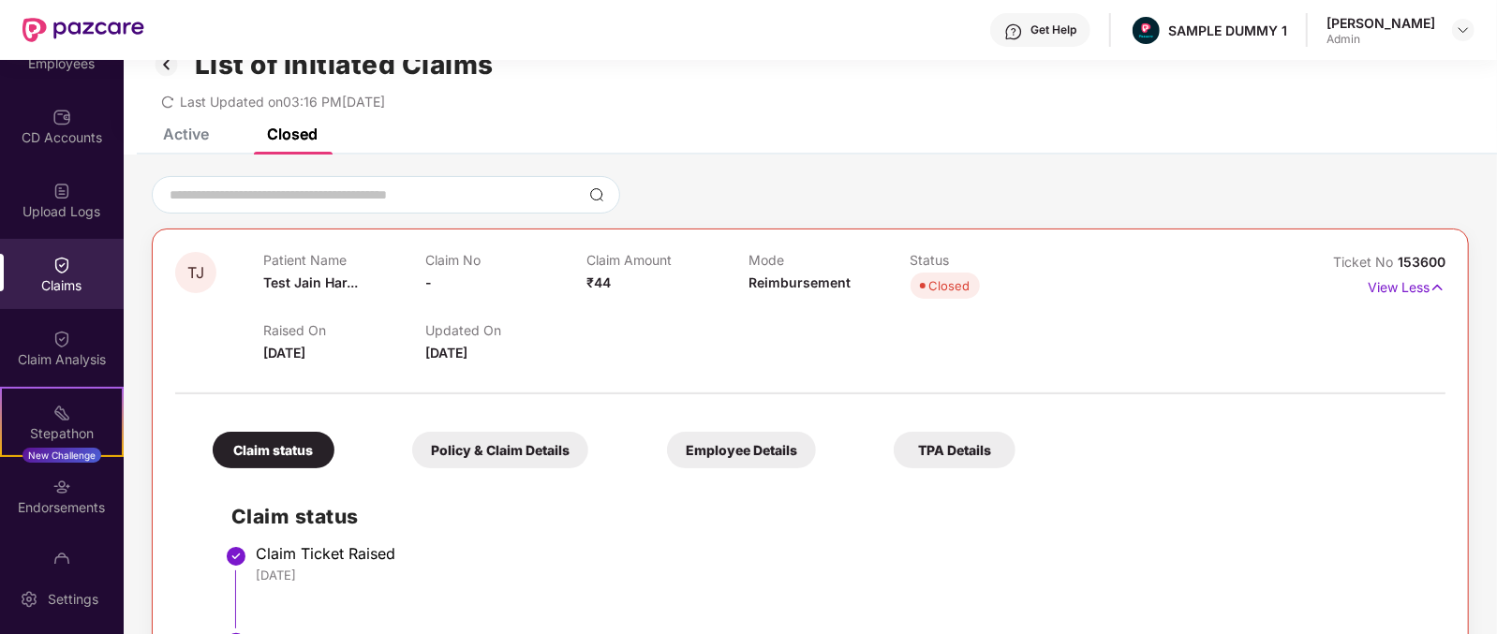
click at [1063, 30] on div "Get Help" at bounding box center [1053, 29] width 46 height 15
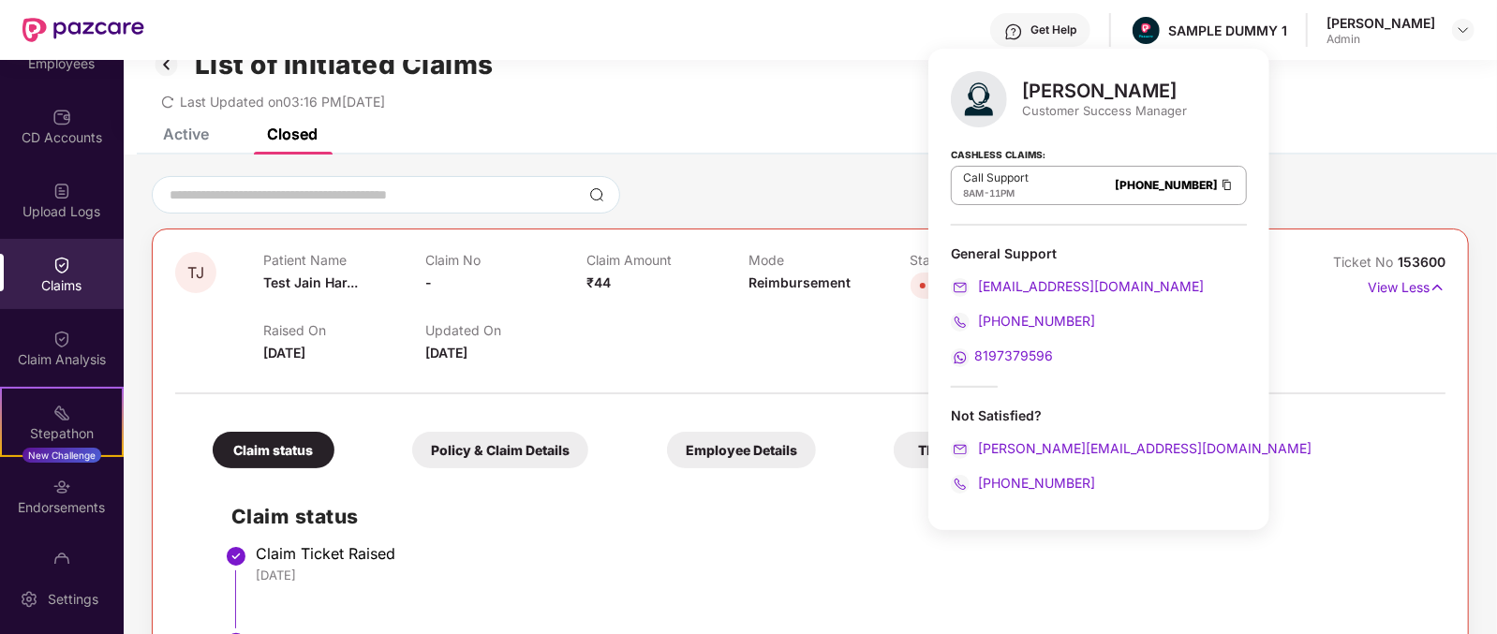
click at [1038, 80] on div "[PERSON_NAME]" at bounding box center [1104, 91] width 165 height 22
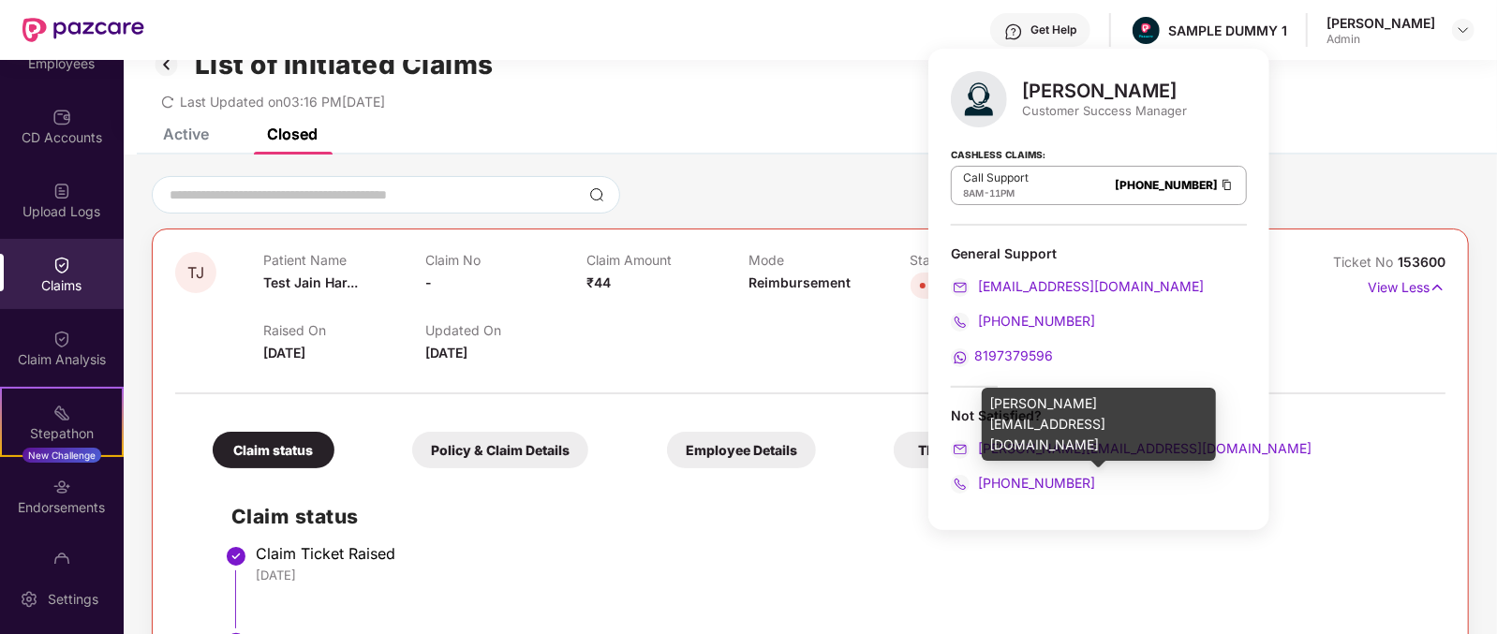
click at [1162, 447] on div "[PERSON_NAME][EMAIL_ADDRESS][DOMAIN_NAME]" at bounding box center [1099, 448] width 296 height 21
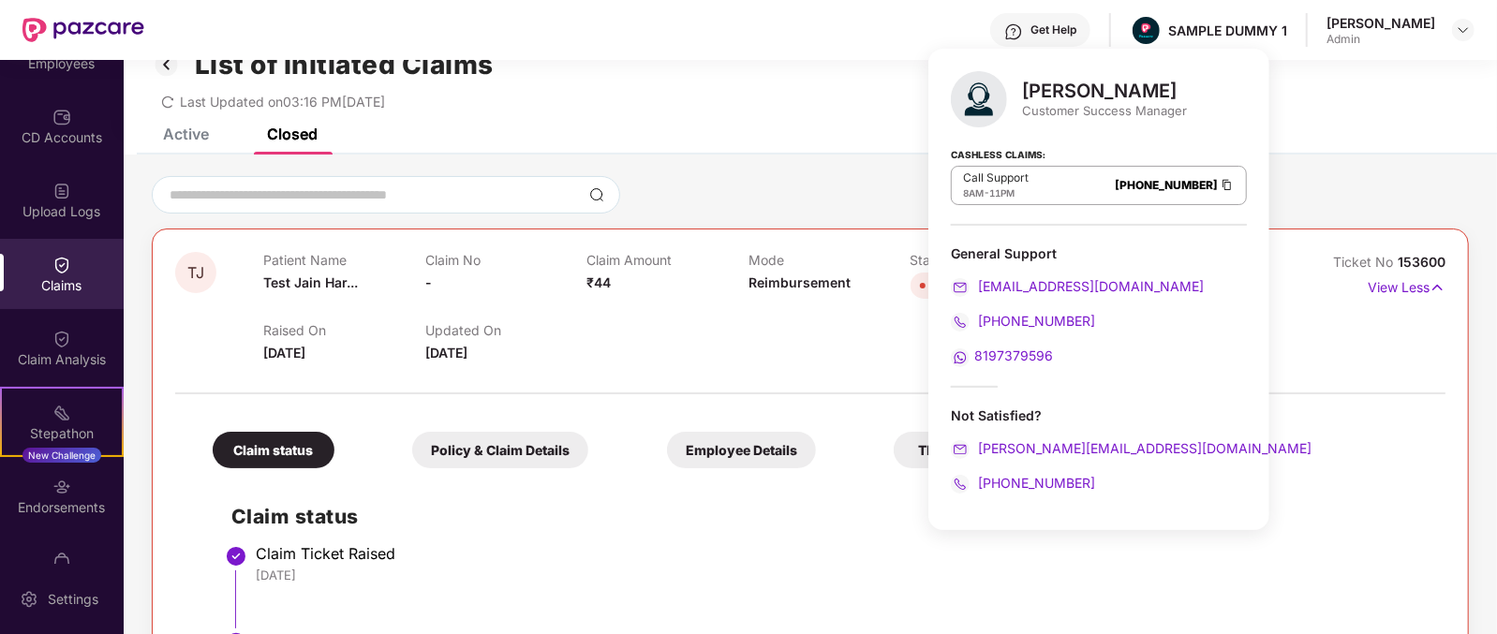
click at [1114, 486] on div "[PHONE_NUMBER]" at bounding box center [1099, 483] width 296 height 21
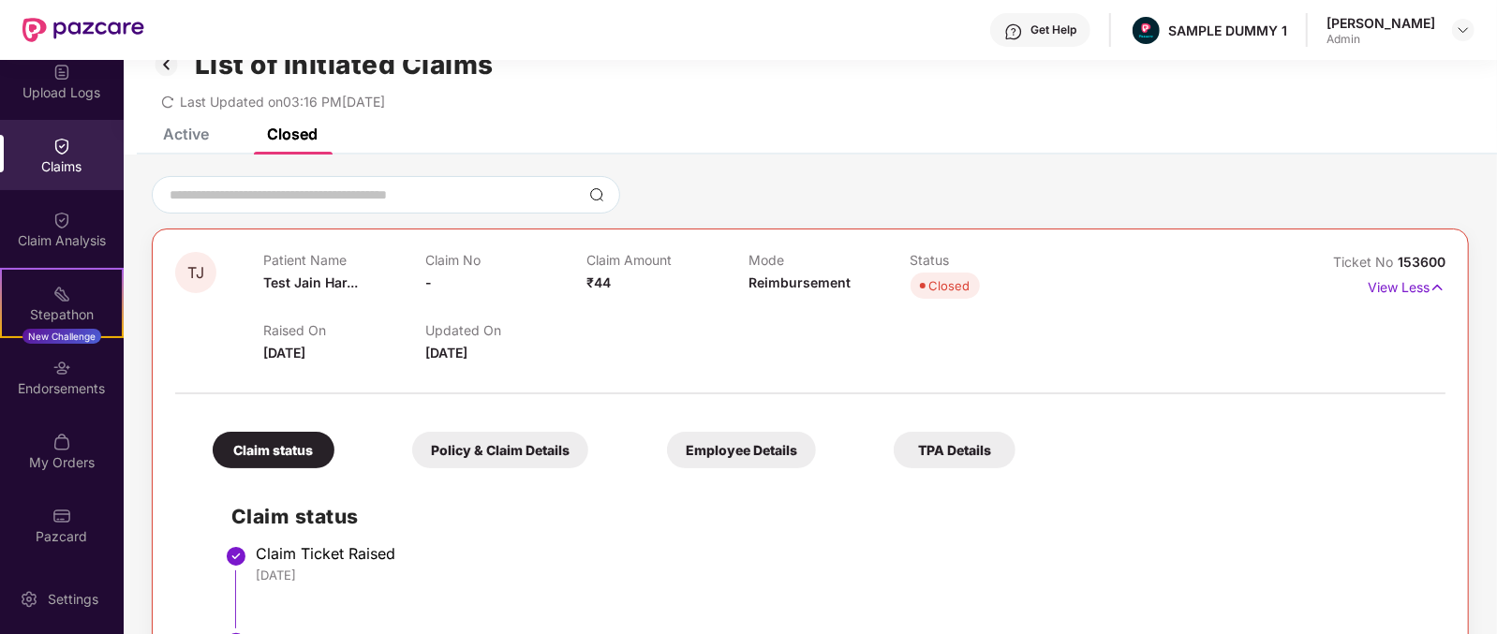
click at [721, 304] on div "Raised On 26 June 2025 Updated On 27 June 2025" at bounding box center [748, 334] width 970 height 60
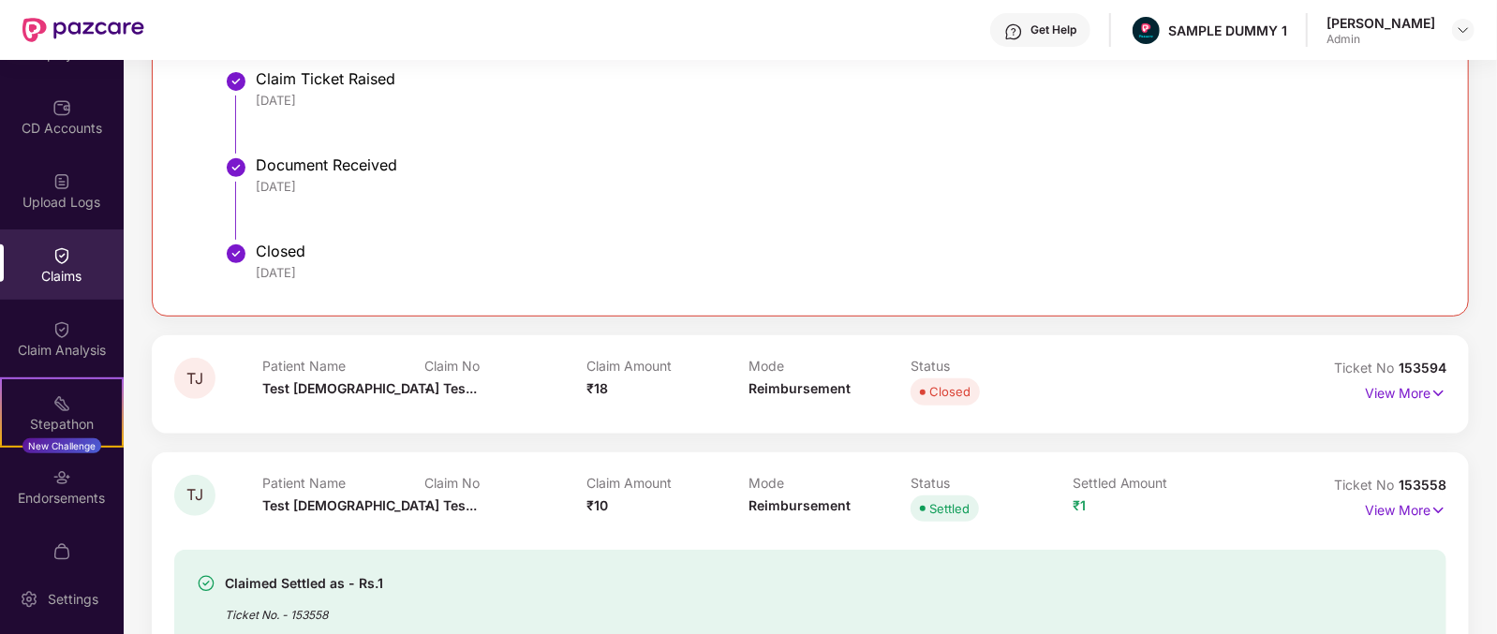
scroll to position [213, 0]
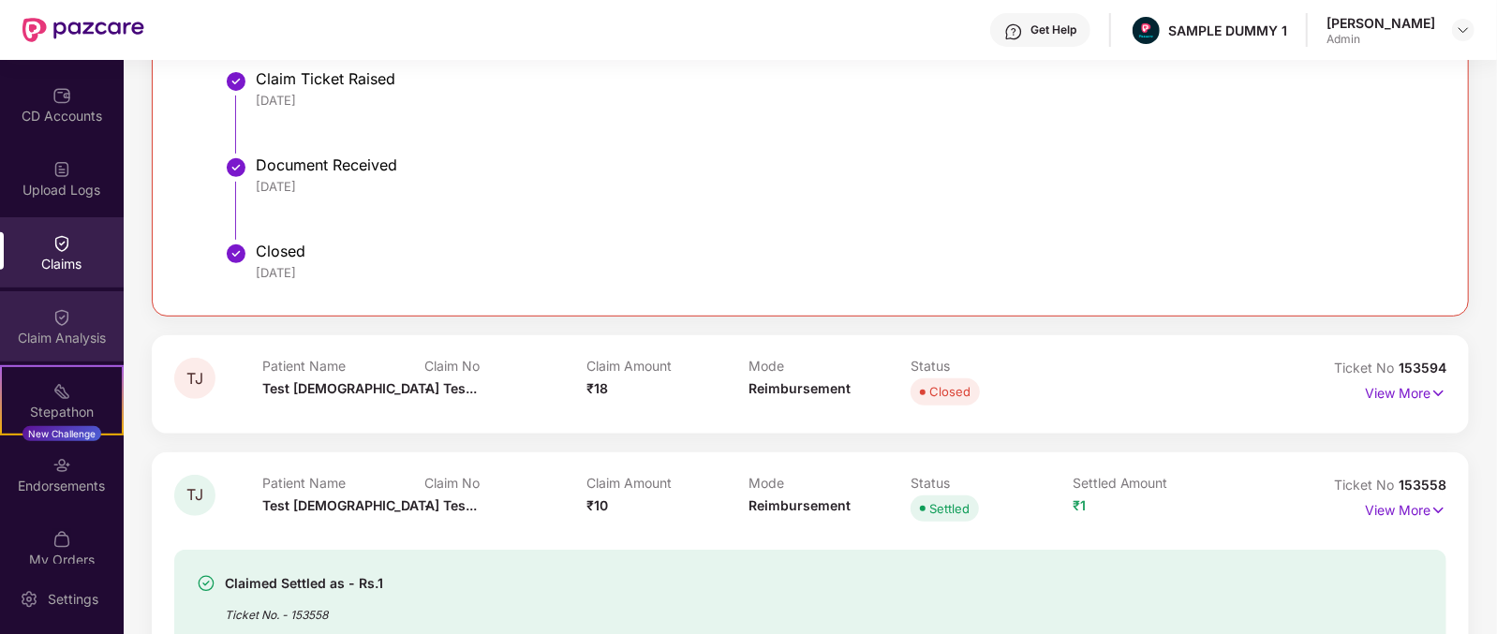
click at [83, 324] on div "Claim Analysis" at bounding box center [62, 326] width 124 height 70
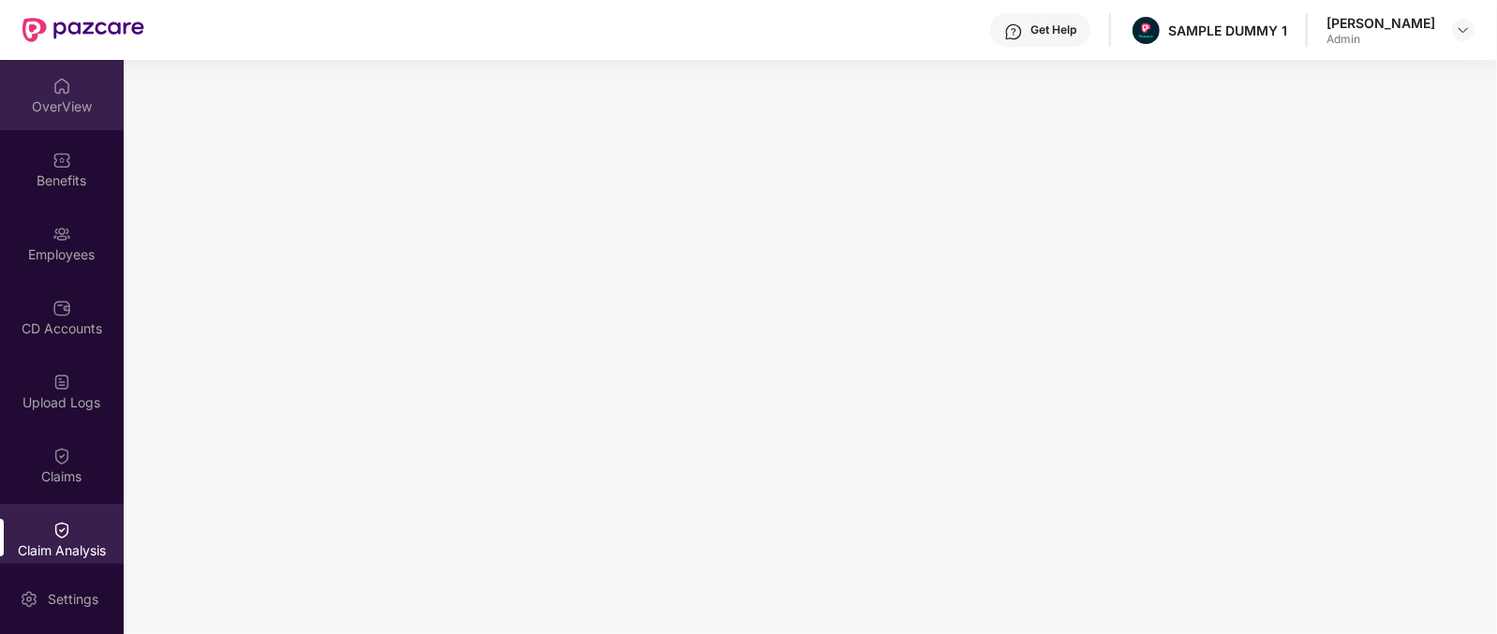
click at [60, 111] on div "OverView" at bounding box center [62, 106] width 124 height 19
